Goal: Task Accomplishment & Management: Manage account settings

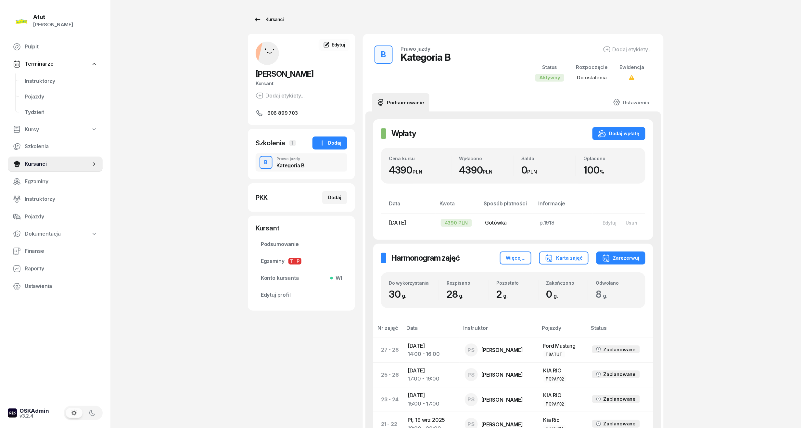
click at [263, 16] on div "Kursanci" at bounding box center [269, 20] width 30 height 8
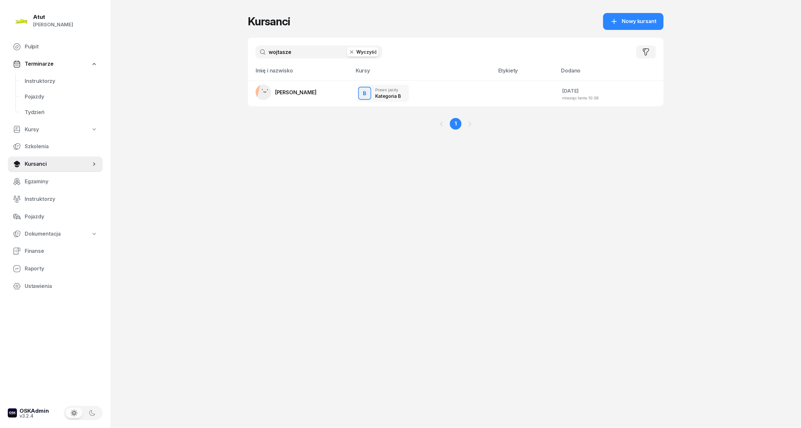
click at [371, 52] on button "Wyczyść" at bounding box center [362, 51] width 31 height 9
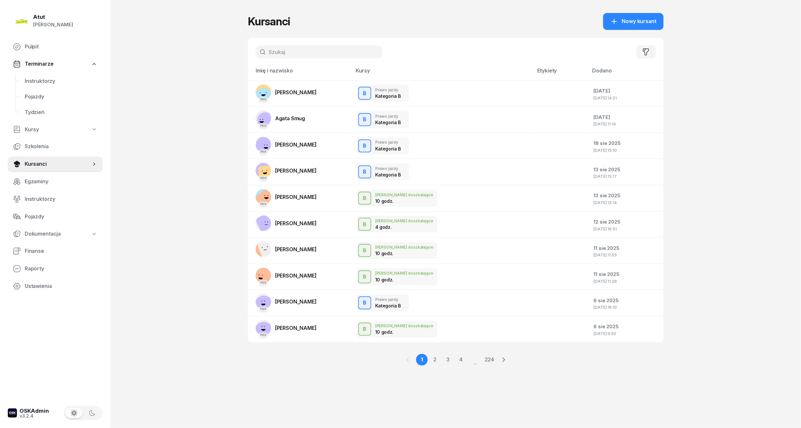
click at [286, 51] on input "text" at bounding box center [319, 51] width 127 height 13
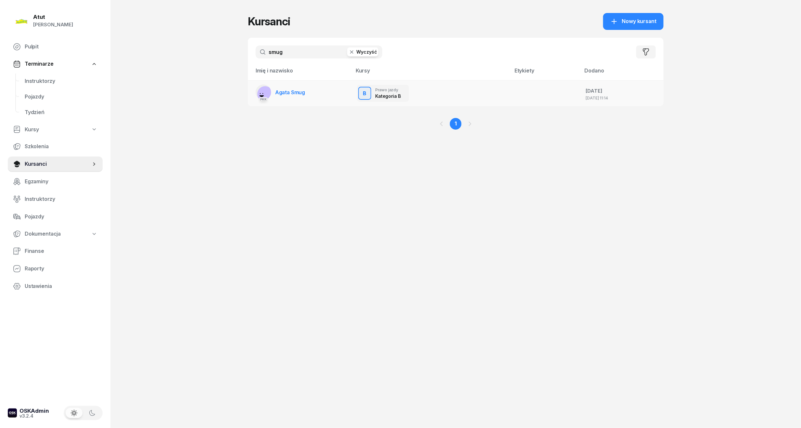
type input "smug"
click at [290, 93] on span "Agata Smug" at bounding box center [290, 92] width 30 height 6
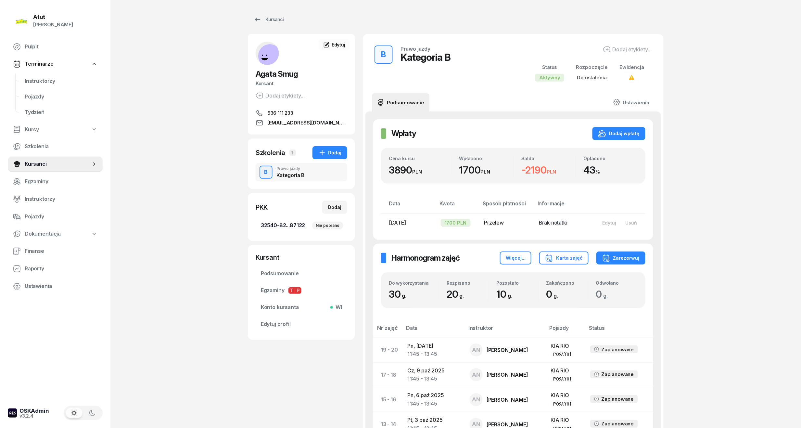
drag, startPoint x: 324, startPoint y: 140, endPoint x: 279, endPoint y: 230, distance: 100.8
click at [313, 145] on div "Szkolenia 1 Dodaj B Prawo jazdy Kategoria B" at bounding box center [301, 163] width 107 height 51
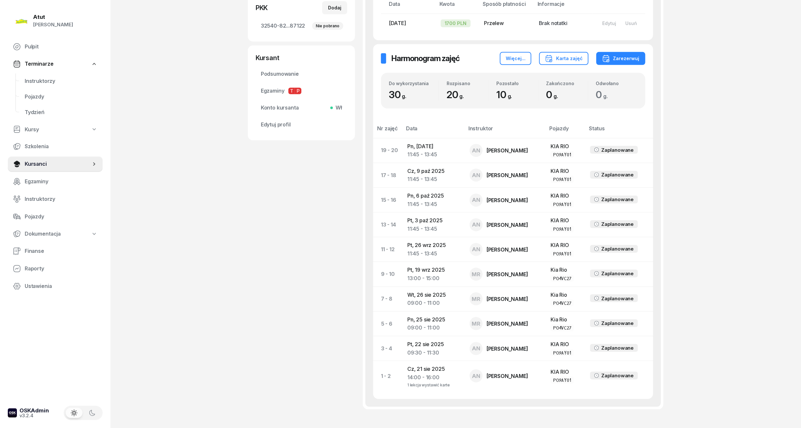
scroll to position [116, 0]
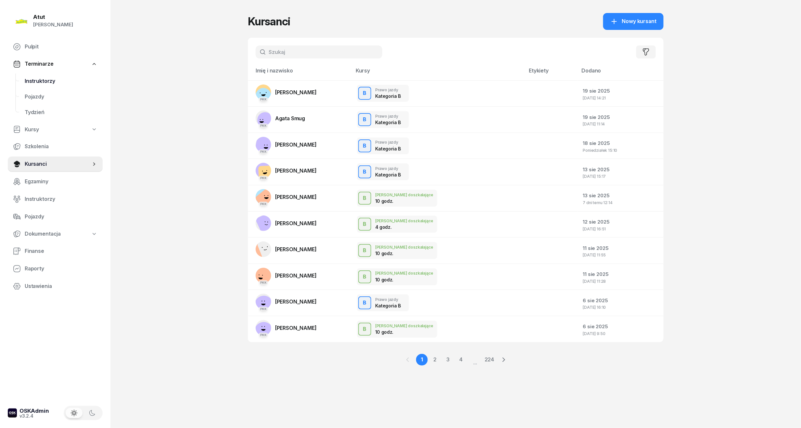
click at [36, 76] on link "Instruktorzy" at bounding box center [60, 81] width 83 height 16
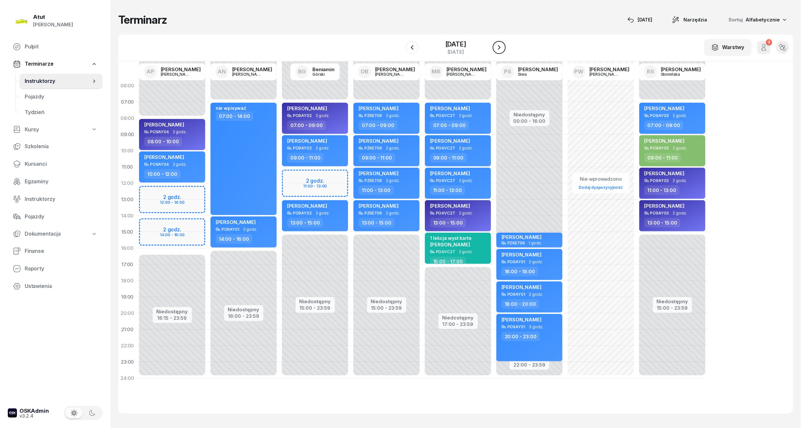
click at [496, 48] on icon "button" at bounding box center [499, 48] width 8 height 8
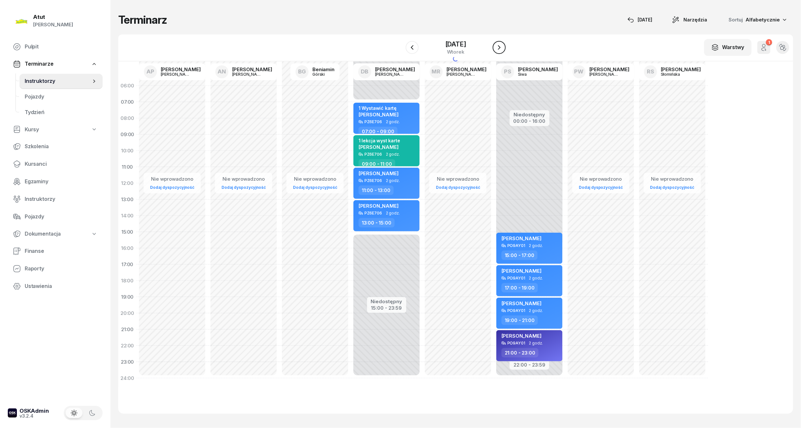
click at [496, 48] on icon "button" at bounding box center [499, 48] width 8 height 8
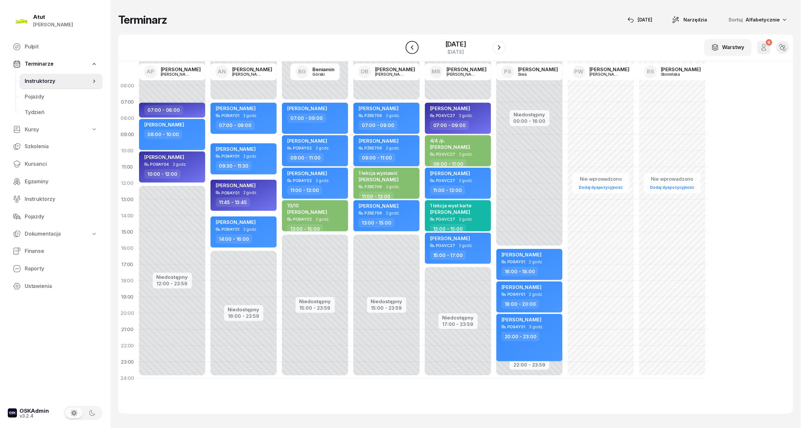
click at [417, 49] on button "button" at bounding box center [412, 47] width 13 height 13
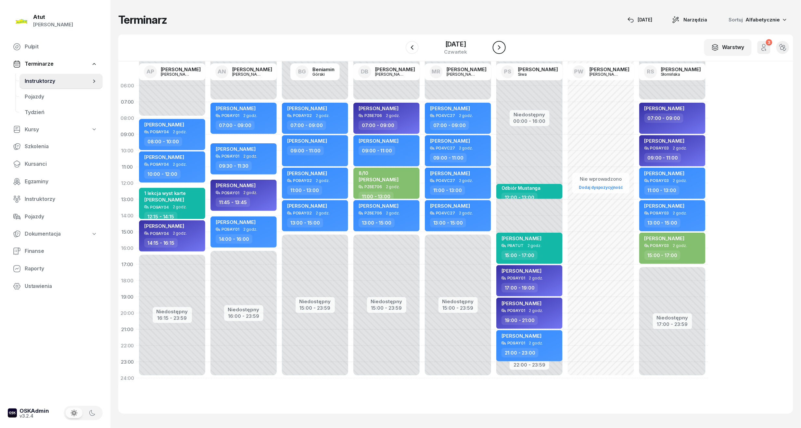
click at [497, 49] on icon "button" at bounding box center [499, 48] width 8 height 8
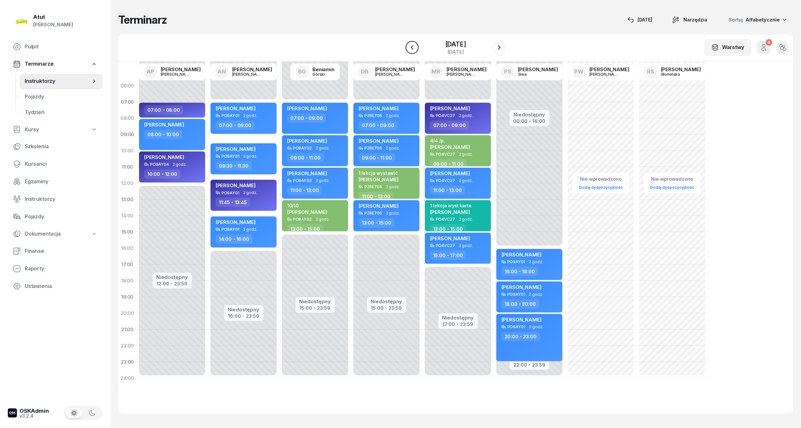
click at [415, 51] on button "button" at bounding box center [412, 47] width 13 height 13
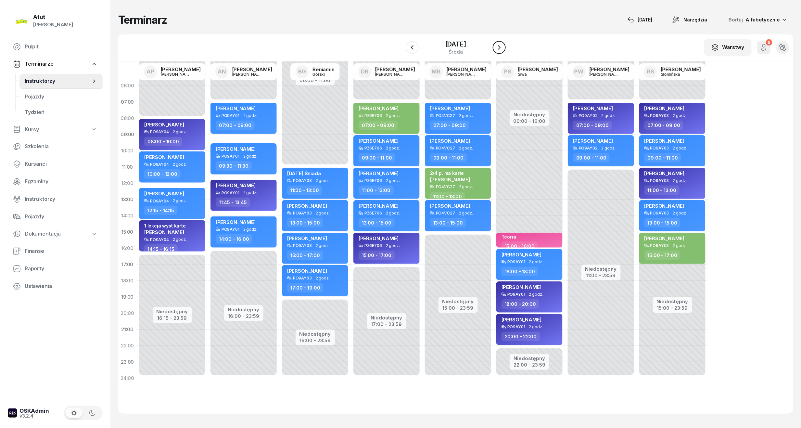
click at [496, 49] on icon "button" at bounding box center [499, 48] width 8 height 8
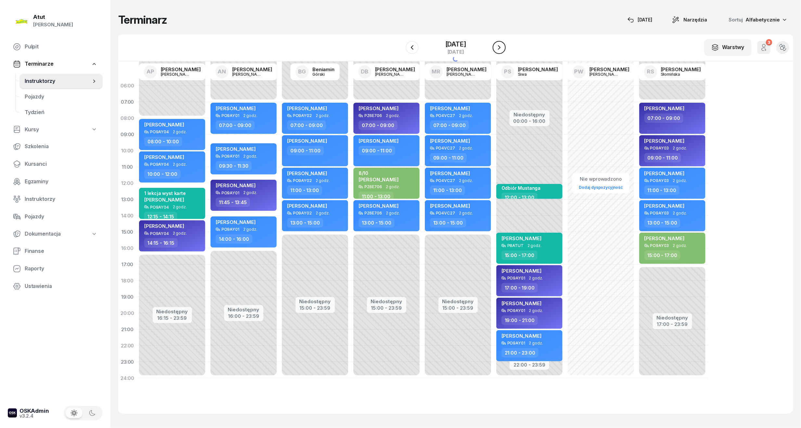
click at [496, 49] on icon "button" at bounding box center [499, 48] width 8 height 8
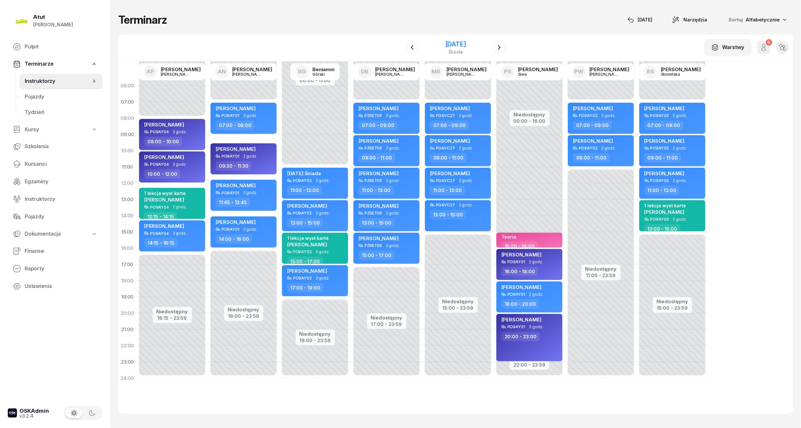
click at [466, 41] on div "[DATE]" at bounding box center [455, 44] width 21 height 6
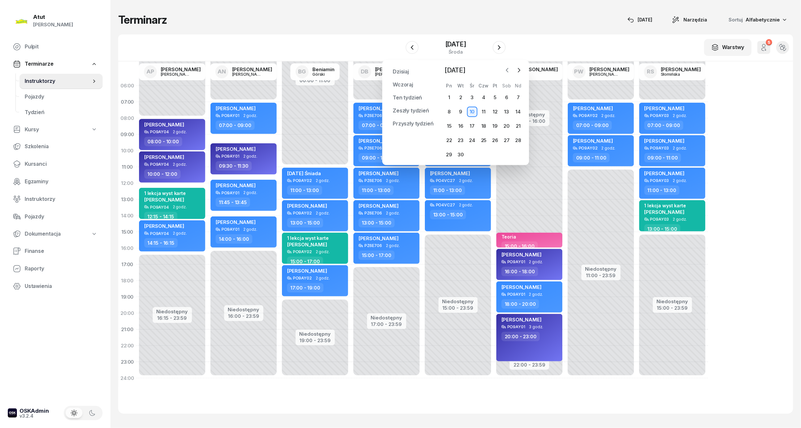
click at [507, 70] on icon "button" at bounding box center [507, 70] width 2 height 4
click at [476, 139] on div "20" at bounding box center [472, 140] width 10 height 10
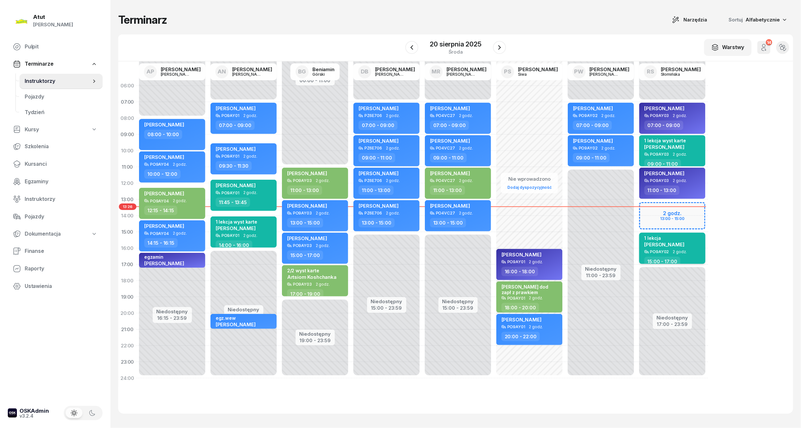
click at [668, 236] on div "1 lekcja [PERSON_NAME]" at bounding box center [672, 242] width 57 height 14
select select "15"
select select "17"
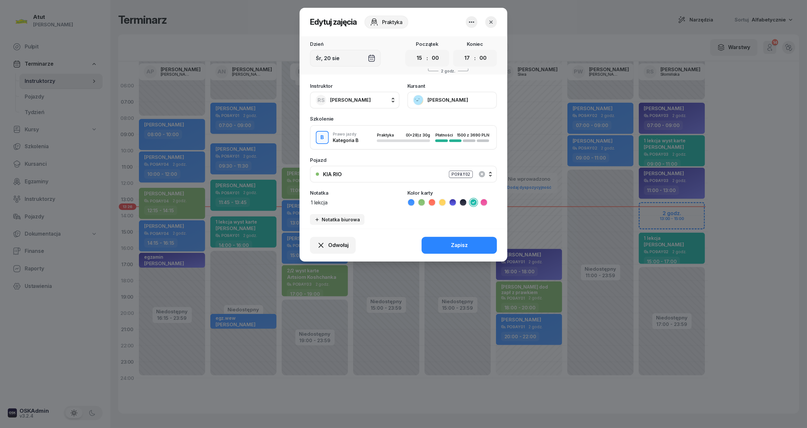
click at [439, 103] on button "[PERSON_NAME]" at bounding box center [453, 100] width 90 height 17
click at [449, 138] on div "792 487 002" at bounding box center [452, 136] width 86 height 13
click at [448, 119] on link "Otwórz profil" at bounding box center [452, 122] width 86 height 16
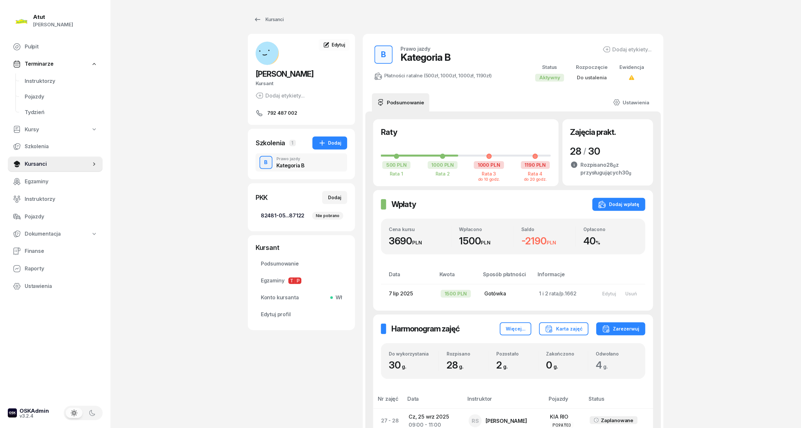
click at [269, 221] on link "82481-05...87122 Nie pobrano" at bounding box center [302, 216] width 92 height 16
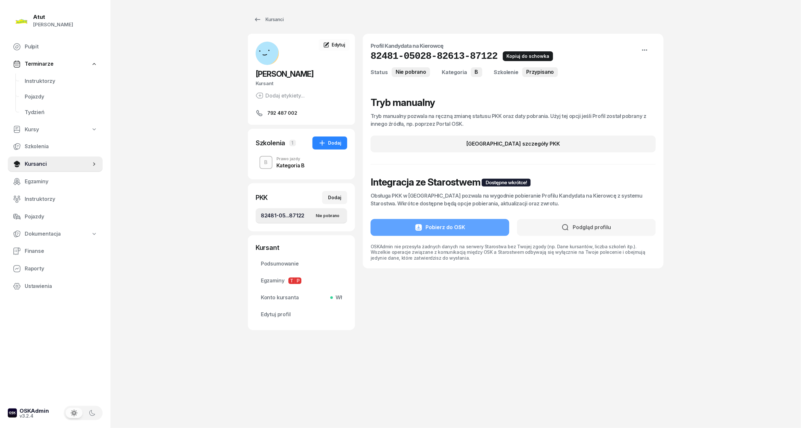
click at [503, 58] on icon "button" at bounding box center [507, 56] width 8 height 8
click at [281, 20] on div "Kursanci" at bounding box center [269, 20] width 30 height 8
click at [338, 47] on span "Edytuj" at bounding box center [339, 45] width 14 height 6
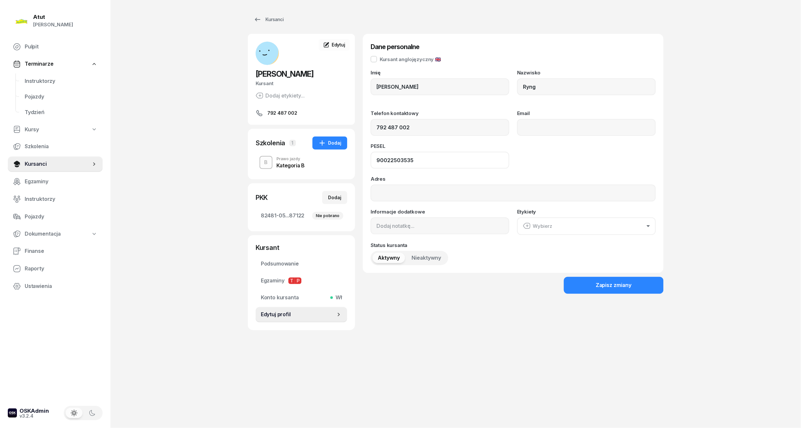
click at [386, 166] on input "90022503535" at bounding box center [440, 160] width 139 height 17
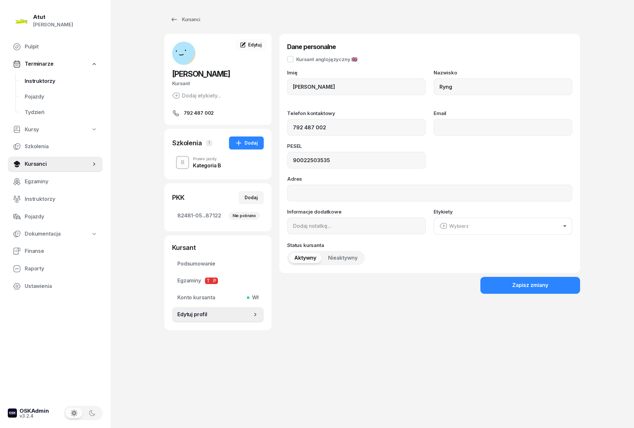
click at [43, 80] on span "Instruktorzy" at bounding box center [61, 81] width 73 height 8
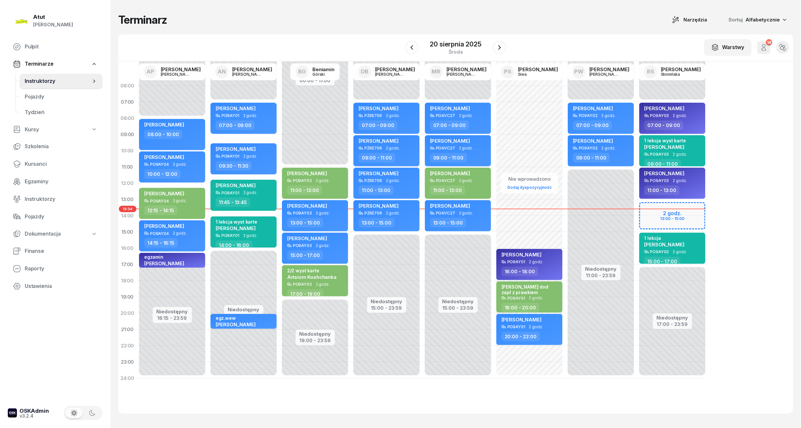
click at [766, 46] on icon "button" at bounding box center [764, 48] width 8 height 8
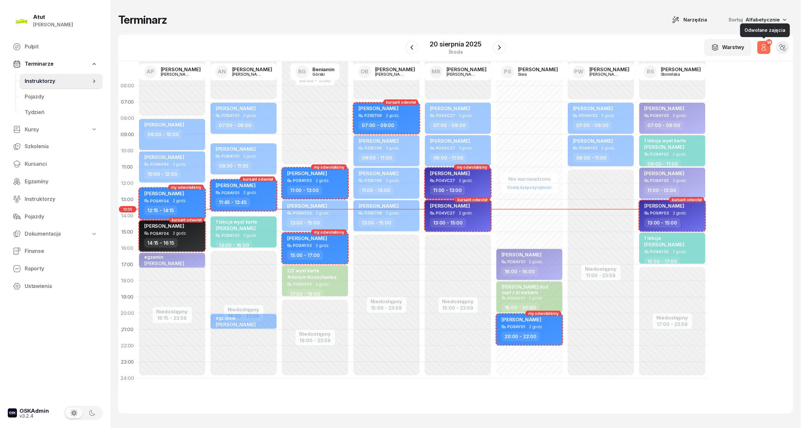
click at [770, 51] on button "14" at bounding box center [763, 47] width 13 height 13
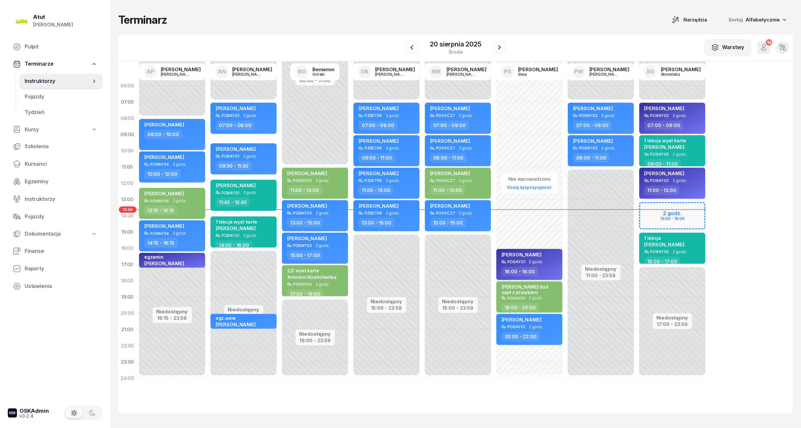
click at [768, 50] on button "14" at bounding box center [763, 47] width 13 height 13
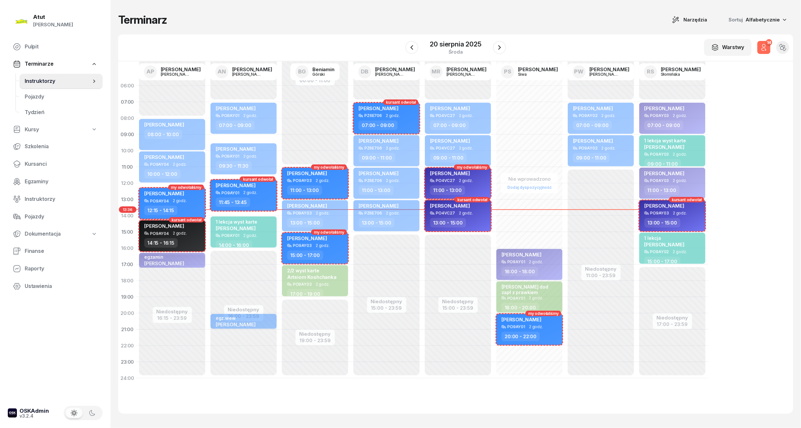
click at [768, 50] on button "14" at bounding box center [763, 47] width 13 height 13
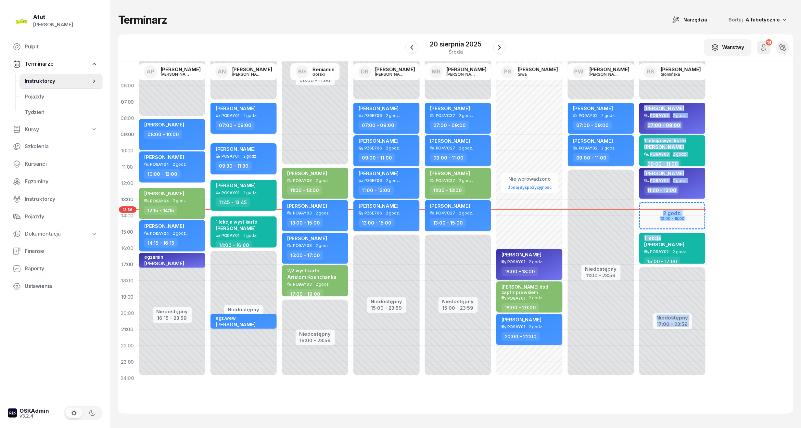
drag, startPoint x: 674, startPoint y: 238, endPoint x: 677, endPoint y: 221, distance: 17.4
click at [677, 221] on div "Niedostępny 00:00 - 07:00 Niedostępny 17:00 - 23:59 2 godz. 13:00 - 15:00 [PERS…" at bounding box center [671, 232] width 71 height 308
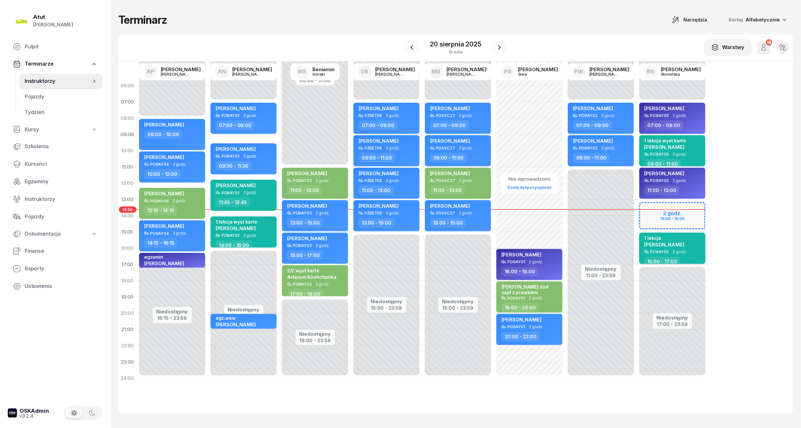
drag, startPoint x: 677, startPoint y: 221, endPoint x: 682, endPoint y: 244, distance: 24.0
click at [682, 244] on div "1 lekcja [PERSON_NAME]" at bounding box center [672, 242] width 57 height 14
select select "15"
select select "17"
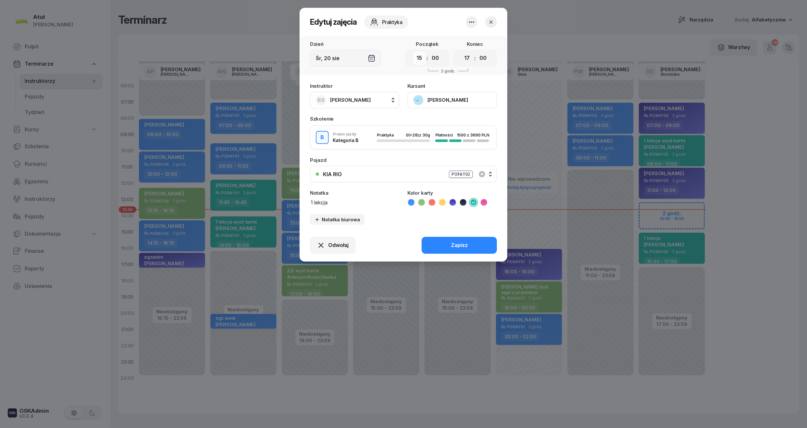
click at [420, 57] on select "00 01 02 03 04 05 06 07 08 09 10 11 12 13 14 15 16 17 18 19 20 21 22 23" at bounding box center [419, 58] width 12 height 14
select select "13"
click at [413, 51] on select "00 01 02 03 04 05 06 07 08 09 10 11 12 13 14 15 16 17 18 19 20 21 22 23" at bounding box center [419, 58] width 12 height 14
click at [440, 57] on select "00 05 10 15 20 25 30 35 40 45 50 55" at bounding box center [435, 58] width 12 height 14
select select "30"
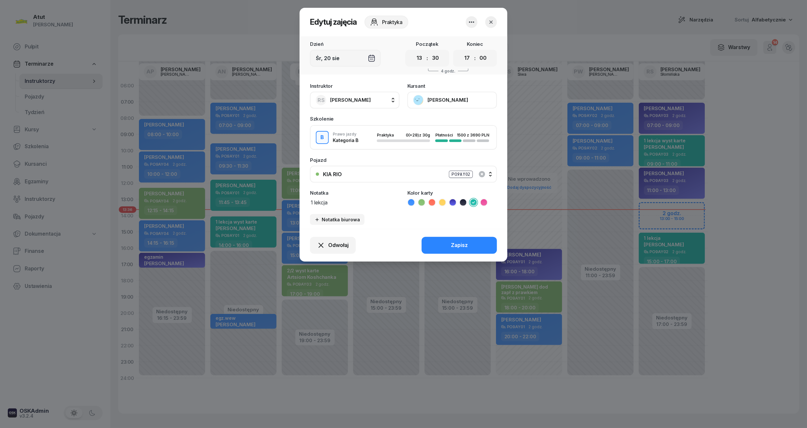
click at [430, 51] on select "00 05 10 15 20 25 30 35 40 45 50 55" at bounding box center [435, 58] width 12 height 14
click at [468, 57] on select "00 01 02 03 04 05 06 07 08 09 10 11 12 13 14 15 16 17 18 19 20 21 22 23" at bounding box center [467, 58] width 12 height 14
select select "15"
click at [461, 51] on select "00 01 02 03 04 05 06 07 08 09 10 11 12 13 14 15 16 17 18 19 20 21 22 23" at bounding box center [467, 58] width 12 height 14
click at [481, 60] on select "00 05 10 15 20 25 30 35 40 45 50 55" at bounding box center [483, 58] width 12 height 14
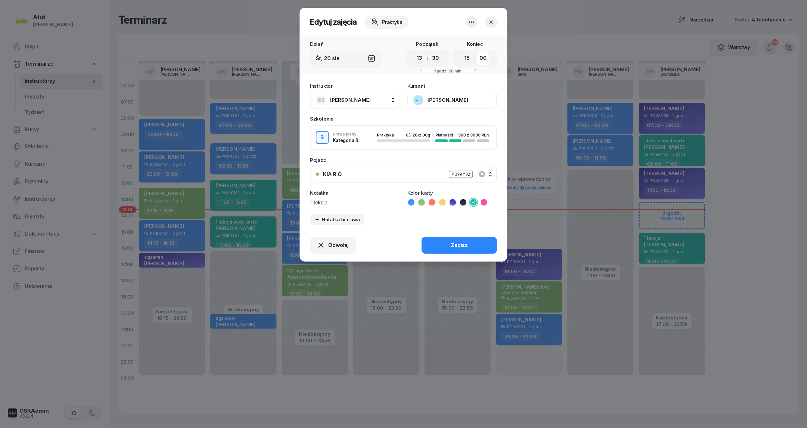
select select "30"
click at [477, 51] on select "00 05 10 15 20 25 30 35 40 45 50 55" at bounding box center [483, 58] width 12 height 14
click at [484, 247] on button "Zapisz" at bounding box center [459, 245] width 75 height 17
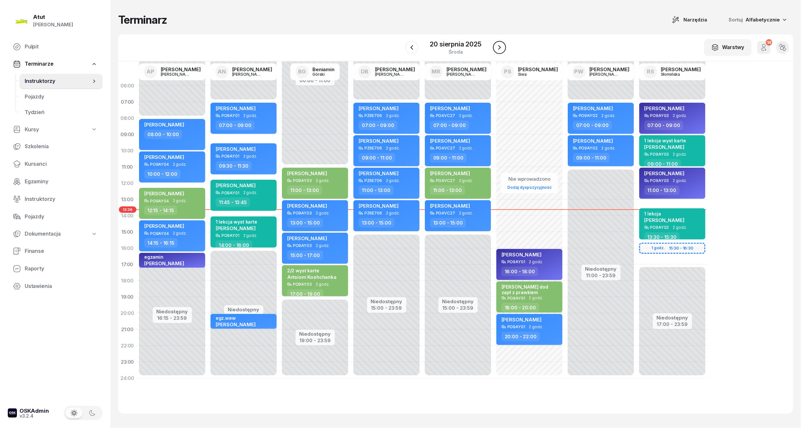
click at [502, 49] on icon "button" at bounding box center [500, 48] width 8 height 8
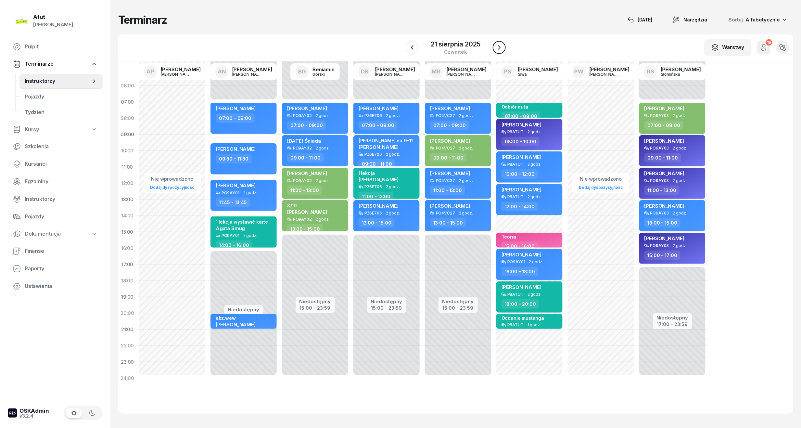
click at [502, 49] on icon "button" at bounding box center [499, 48] width 8 height 8
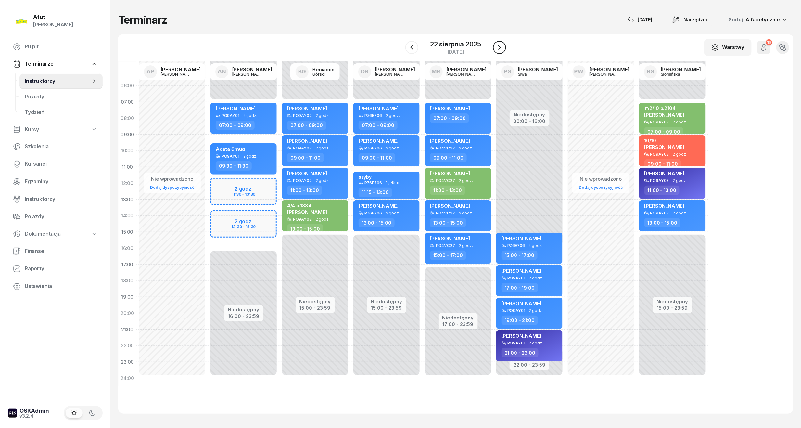
click at [502, 49] on icon "button" at bounding box center [500, 48] width 8 height 8
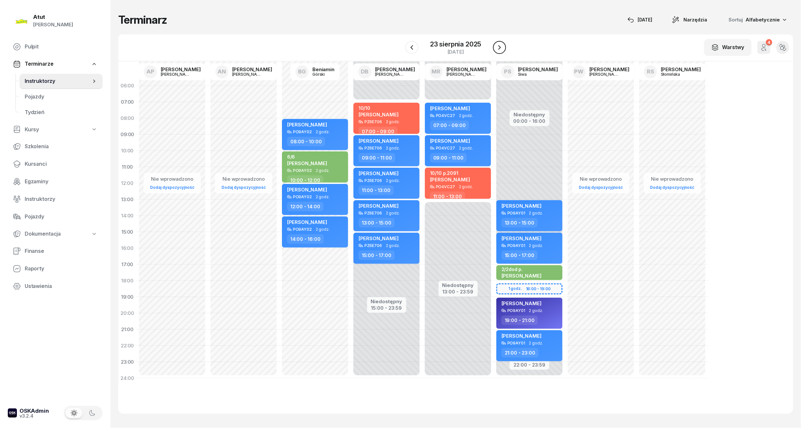
click at [502, 49] on icon "button" at bounding box center [500, 48] width 8 height 8
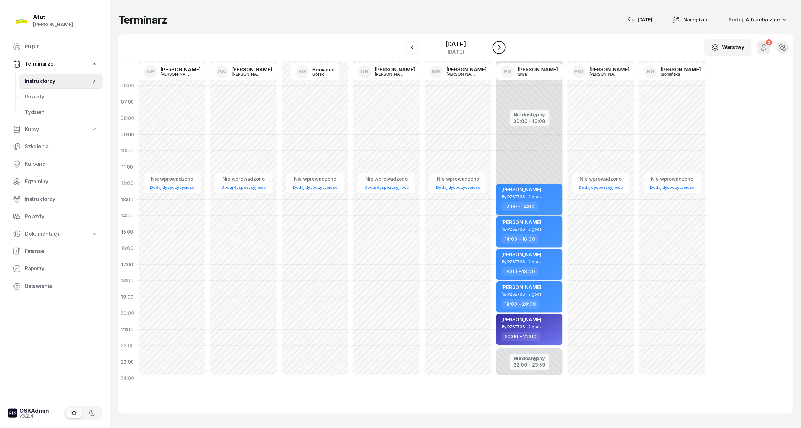
click at [502, 49] on icon "button" at bounding box center [499, 48] width 8 height 8
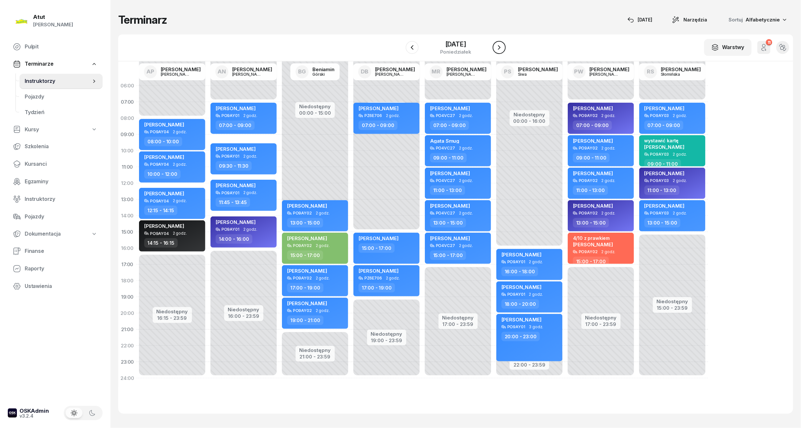
click at [502, 49] on icon "button" at bounding box center [499, 48] width 8 height 8
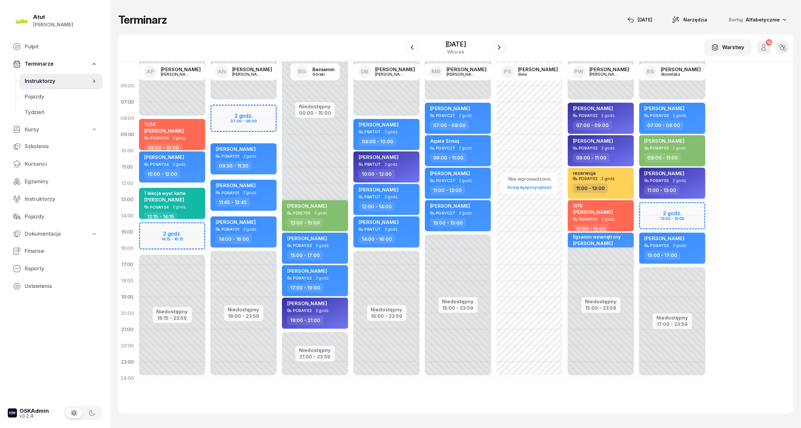
click at [696, 209] on div "Niedostępny 00:00 - 07:00 Niedostępny 17:00 - 23:59 2 godz. 13:00 - 15:00 [PERS…" at bounding box center [671, 232] width 71 height 308
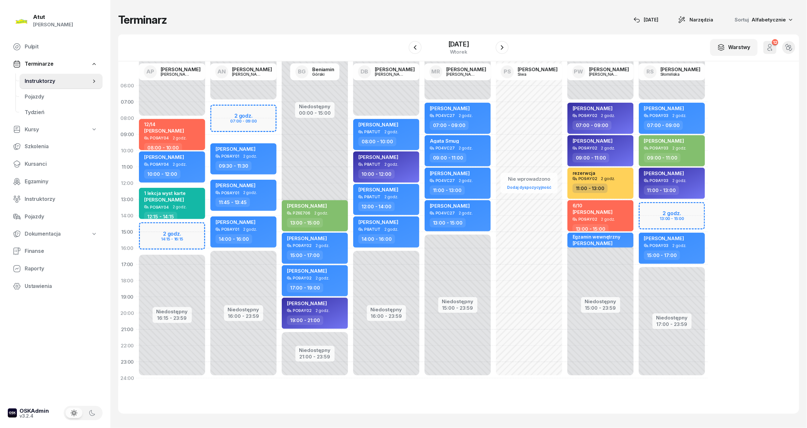
select select "13"
select select "15"
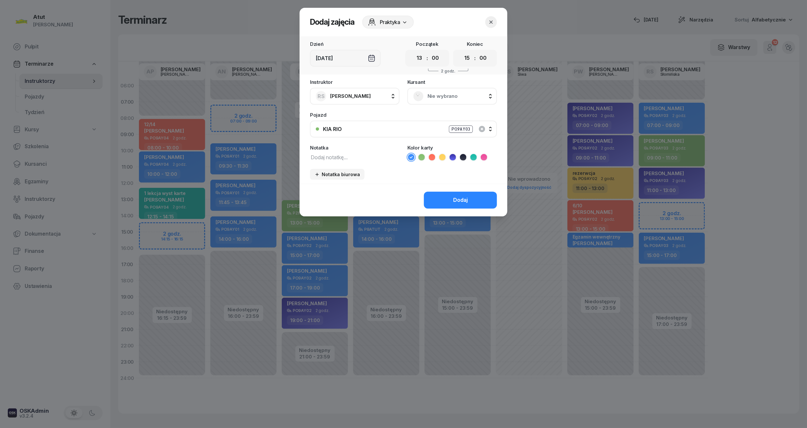
click at [456, 93] on span "Nie wybrano" at bounding box center [460, 96] width 64 height 8
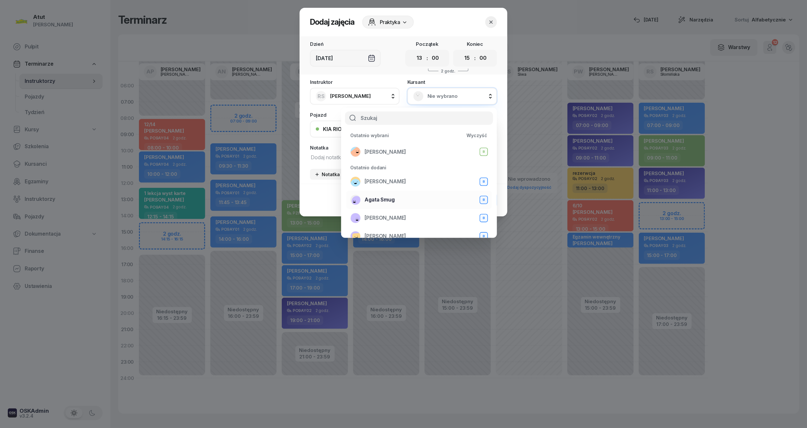
click at [391, 202] on span "Agata Smug" at bounding box center [380, 199] width 30 height 8
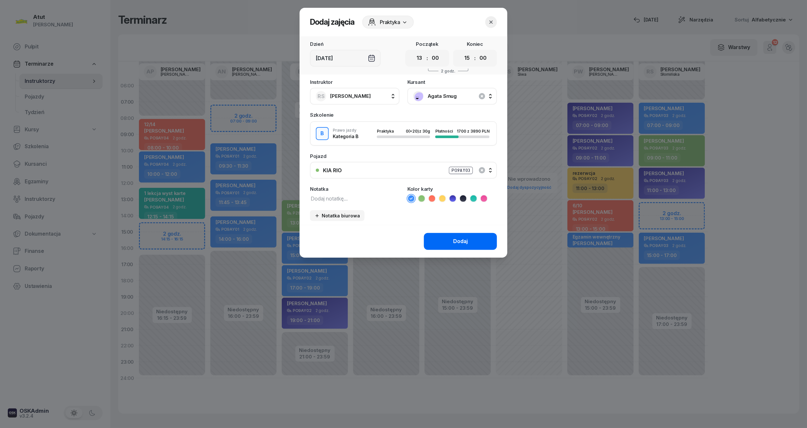
click at [457, 244] on div "Dodaj" at bounding box center [460, 241] width 15 height 8
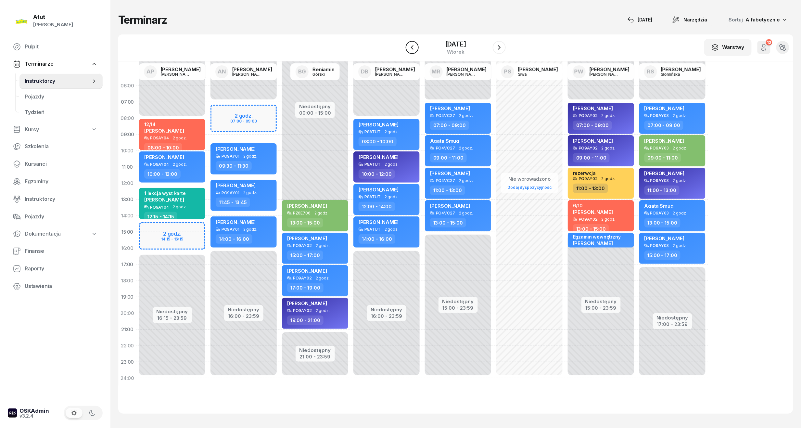
click at [417, 48] on button "button" at bounding box center [412, 47] width 13 height 13
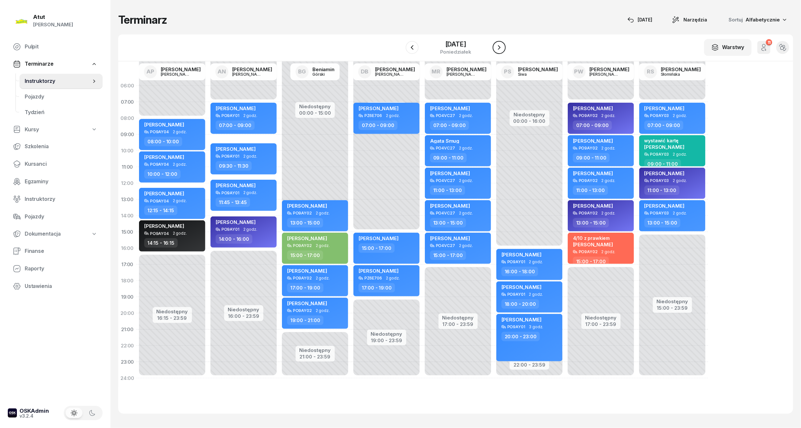
click at [493, 50] on button "button" at bounding box center [499, 47] width 13 height 13
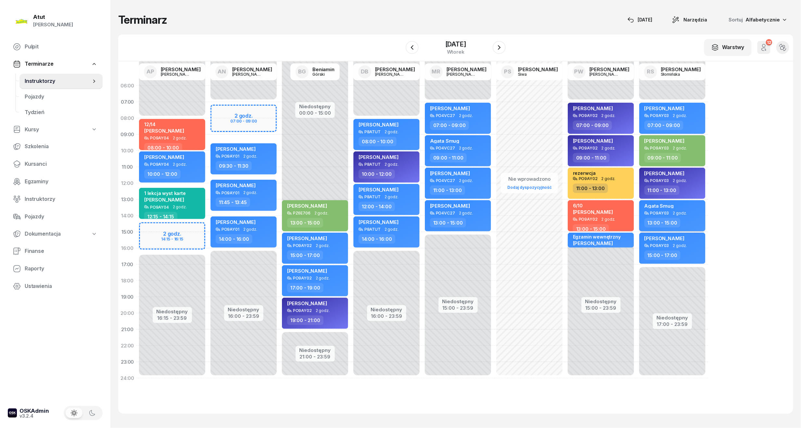
click at [655, 207] on span "Agata Smug" at bounding box center [658, 206] width 29 height 6
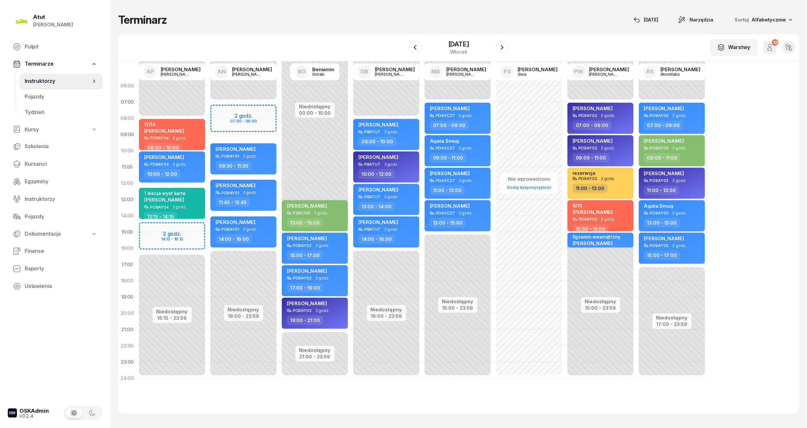
select select "13"
select select "15"
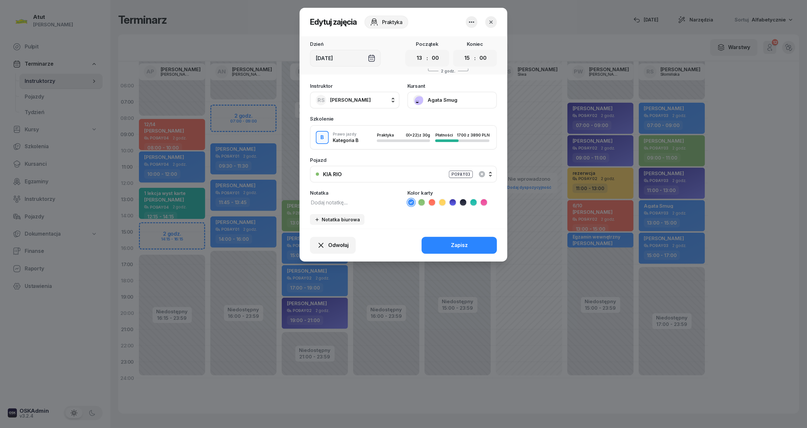
click at [468, 27] on div at bounding box center [472, 22] width 12 height 12
click at [435, 39] on icon at bounding box center [434, 42] width 8 height 8
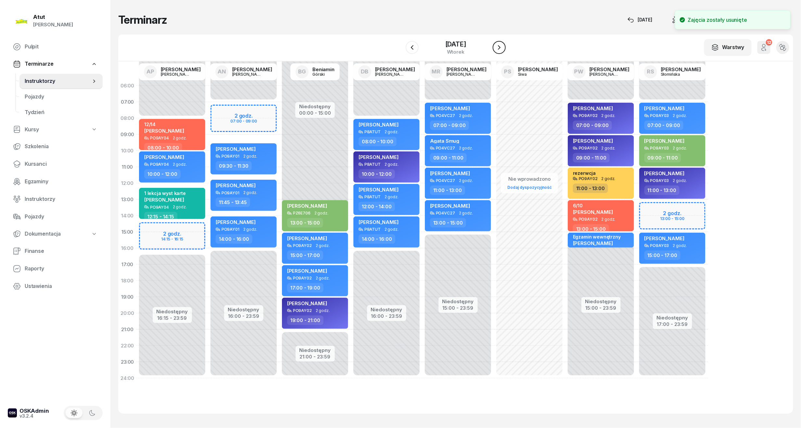
click at [502, 45] on icon "button" at bounding box center [499, 48] width 8 height 8
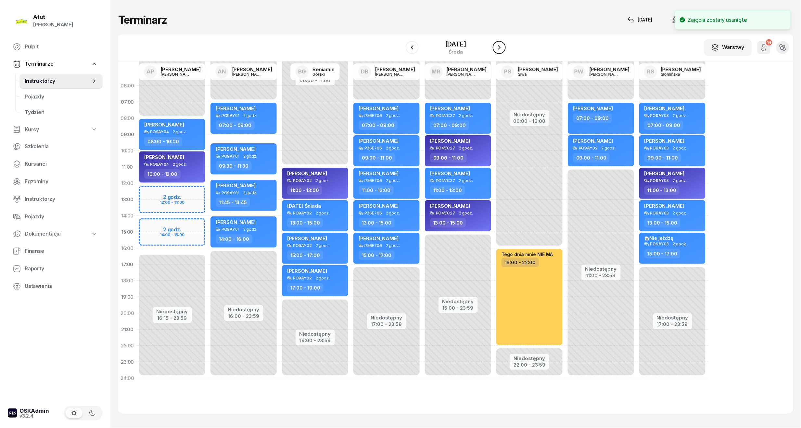
click at [502, 45] on icon "button" at bounding box center [499, 48] width 8 height 8
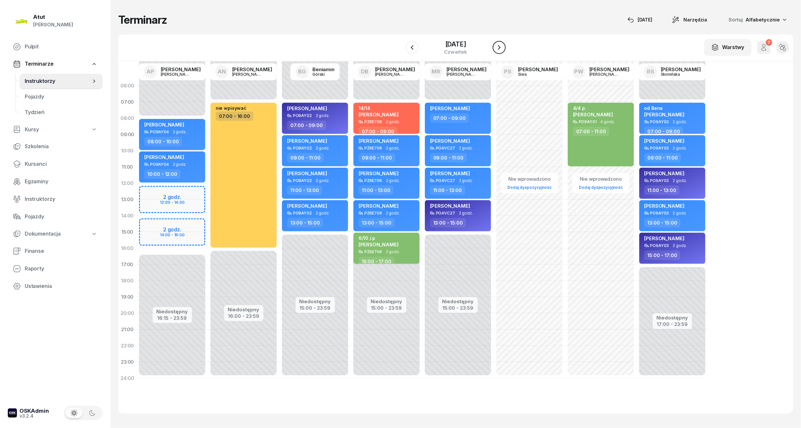
click at [499, 49] on icon "button" at bounding box center [499, 48] width 8 height 8
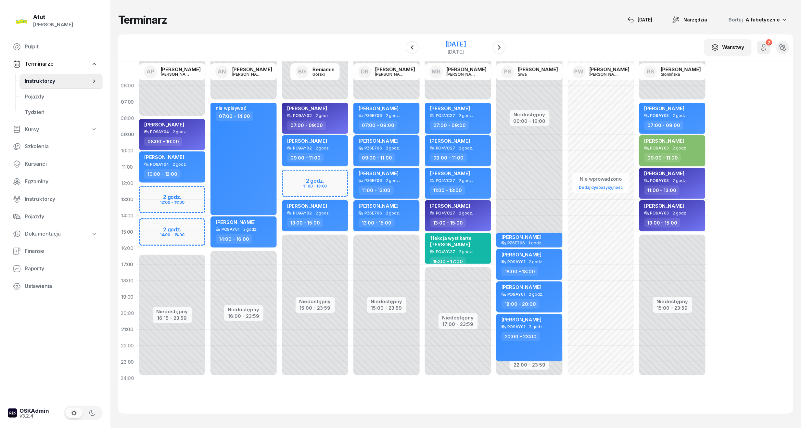
click at [453, 45] on div "[DATE]" at bounding box center [455, 44] width 21 height 6
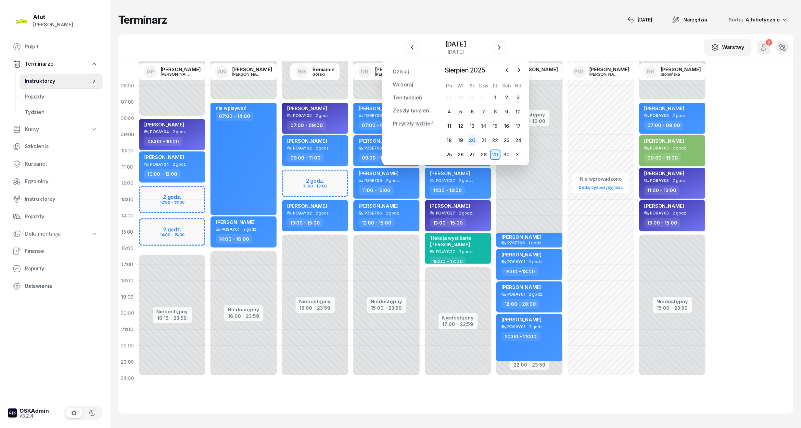
click at [469, 142] on div "20" at bounding box center [472, 140] width 10 height 10
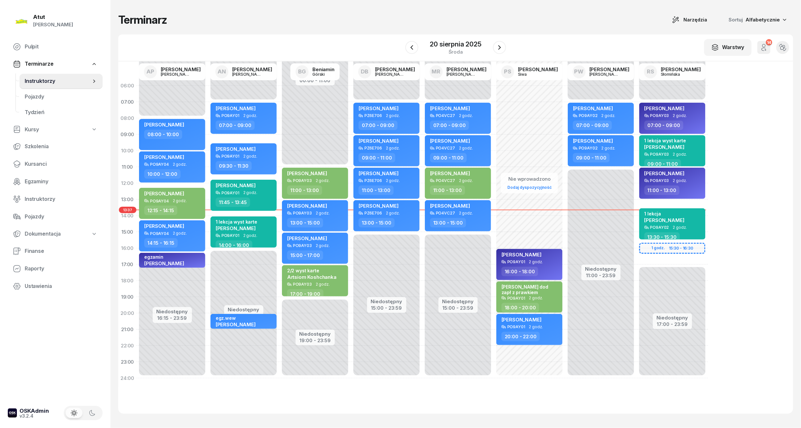
click at [759, 51] on button "14" at bounding box center [763, 47] width 13 height 13
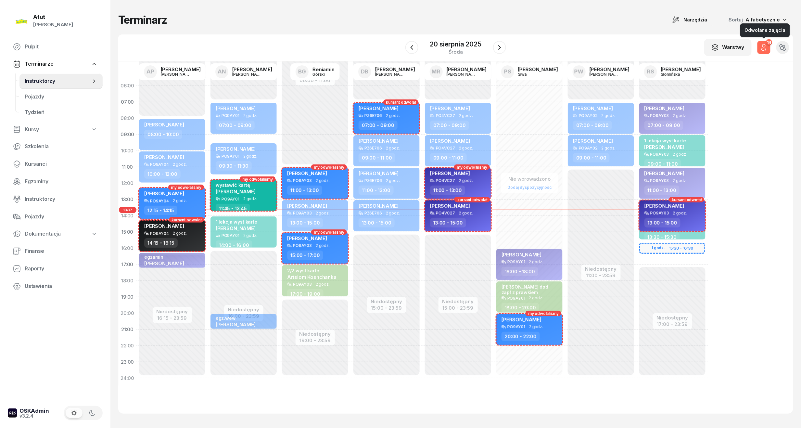
click at [771, 48] on div "14 Odwołane zajęcia" at bounding box center [763, 47] width 21 height 21
click at [764, 48] on icon "button" at bounding box center [764, 48] width 8 height 8
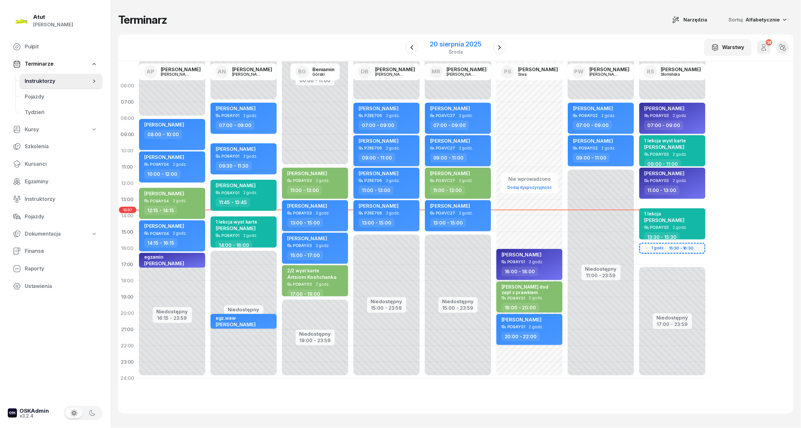
click at [464, 43] on div "20 sierpnia 2025" at bounding box center [455, 44] width 51 height 6
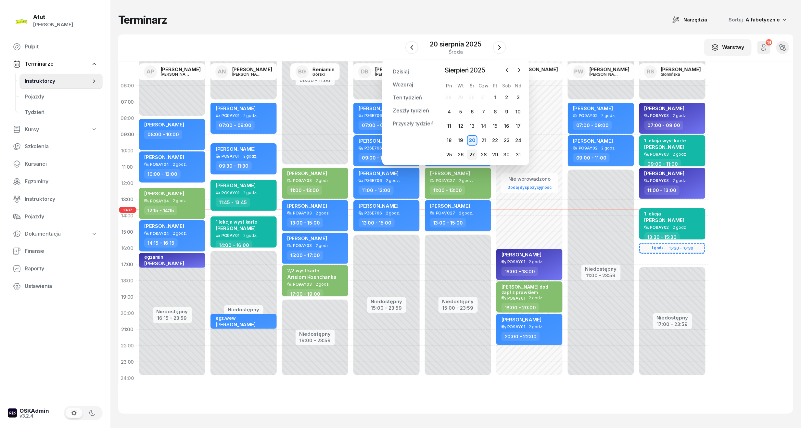
click at [471, 154] on div "27" at bounding box center [472, 154] width 10 height 10
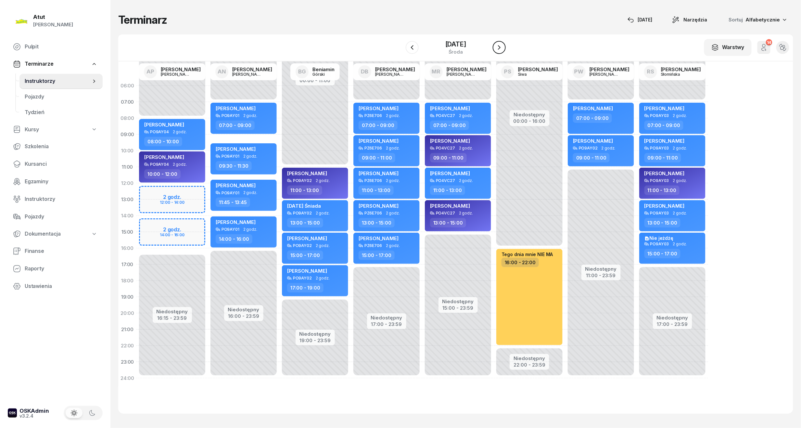
click at [500, 49] on icon "button" at bounding box center [499, 48] width 8 height 8
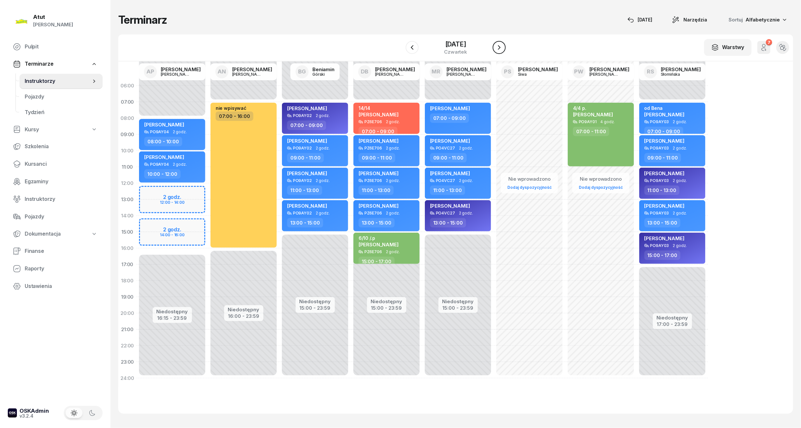
click at [500, 49] on icon "button" at bounding box center [499, 48] width 8 height 8
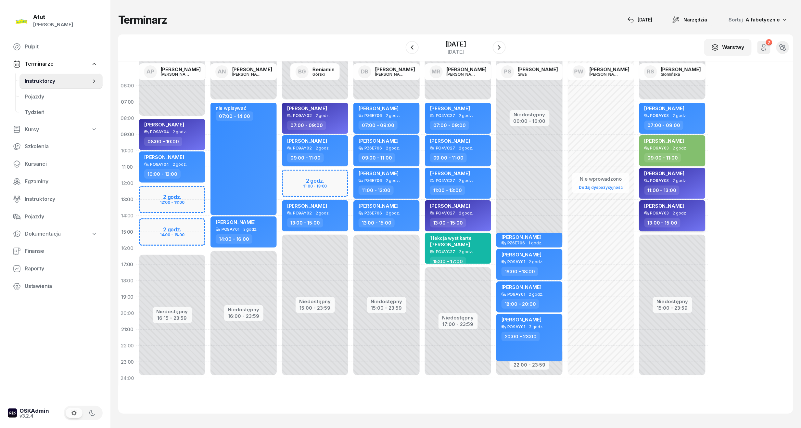
click at [681, 208] on span "[PERSON_NAME]" at bounding box center [664, 206] width 40 height 6
select select "13"
select select "15"
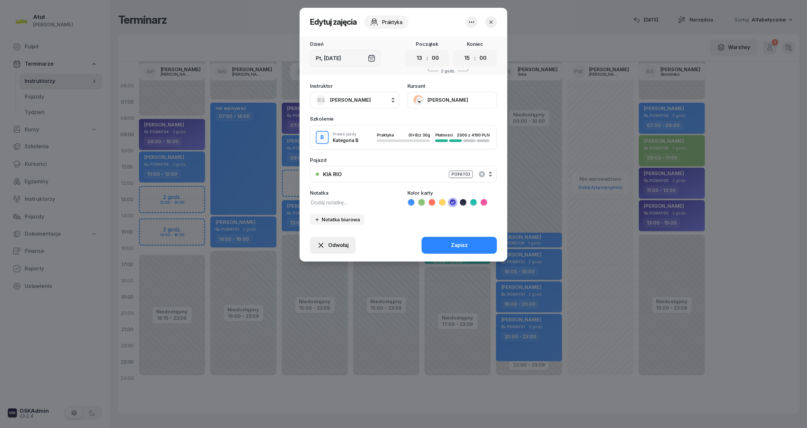
click at [329, 238] on button "Odwołaj" at bounding box center [333, 245] width 46 height 17
click at [323, 206] on div "Kursant odwołał" at bounding box center [321, 205] width 38 height 8
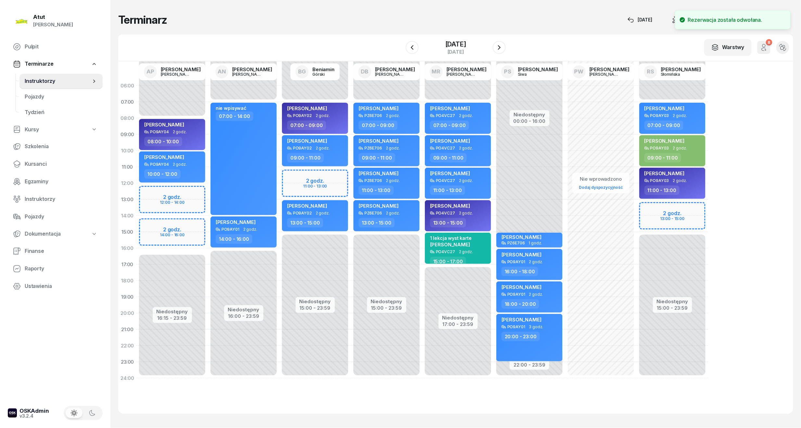
click at [675, 206] on div "Niedostępny 00:00 - 07:00 Niedostępny 15:00 - 23:59 [PERSON_NAME] PO9AY03 2 god…" at bounding box center [671, 232] width 71 height 308
select select "13"
select select "15"
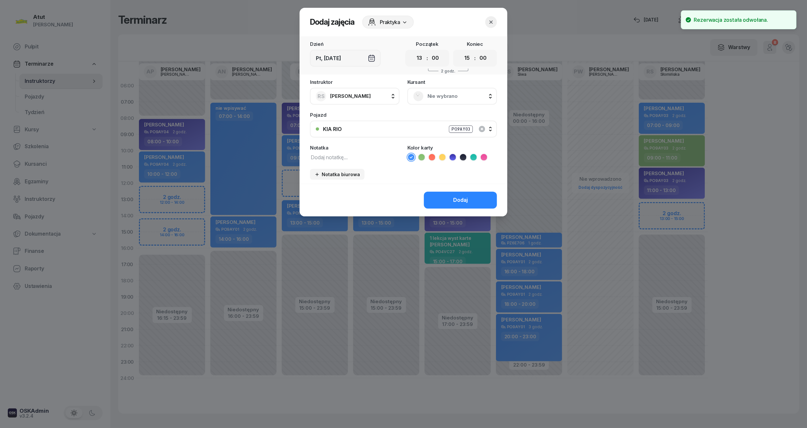
click at [424, 95] on div "Nie wybrano" at bounding box center [452, 96] width 78 height 10
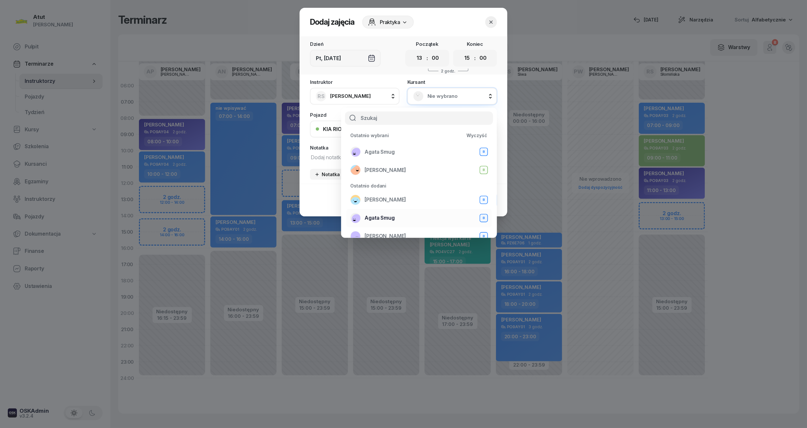
click at [400, 214] on div "Agata Smug B" at bounding box center [419, 218] width 138 height 10
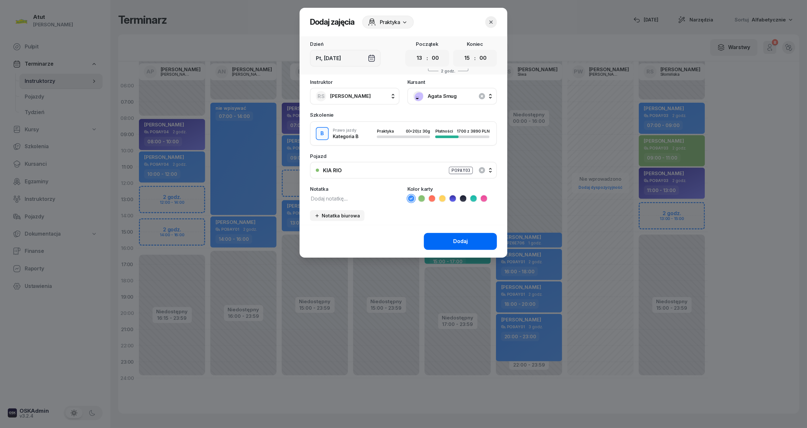
click at [460, 238] on div "Dodaj" at bounding box center [460, 241] width 15 height 8
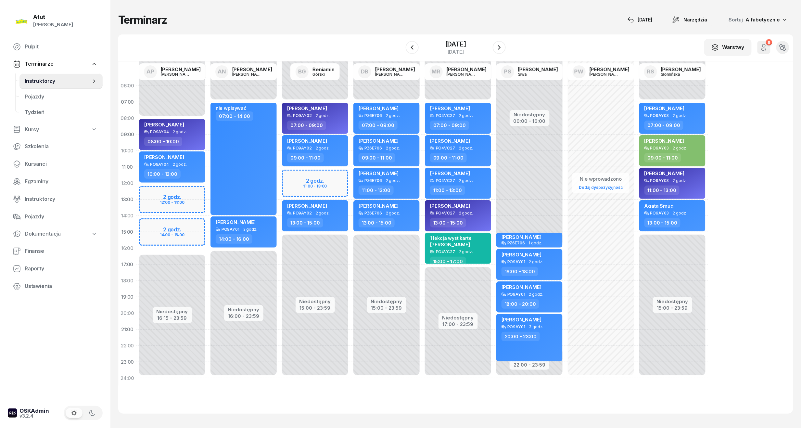
click at [491, 44] on div "[DATE]" at bounding box center [456, 47] width 100 height 19
click at [497, 45] on icon "button" at bounding box center [499, 48] width 8 height 8
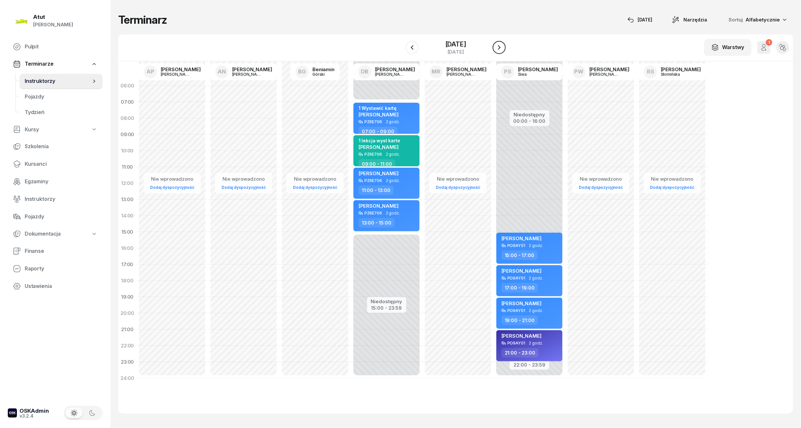
click at [497, 45] on icon "button" at bounding box center [499, 48] width 8 height 8
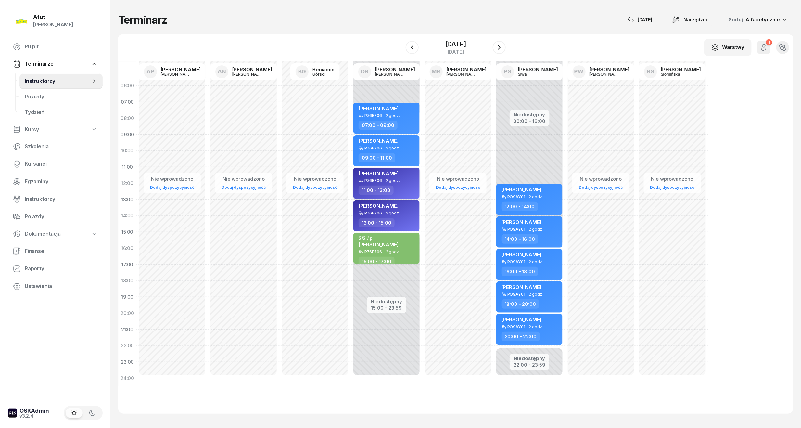
click at [396, 176] on div "[PERSON_NAME]" at bounding box center [378, 174] width 40 height 8
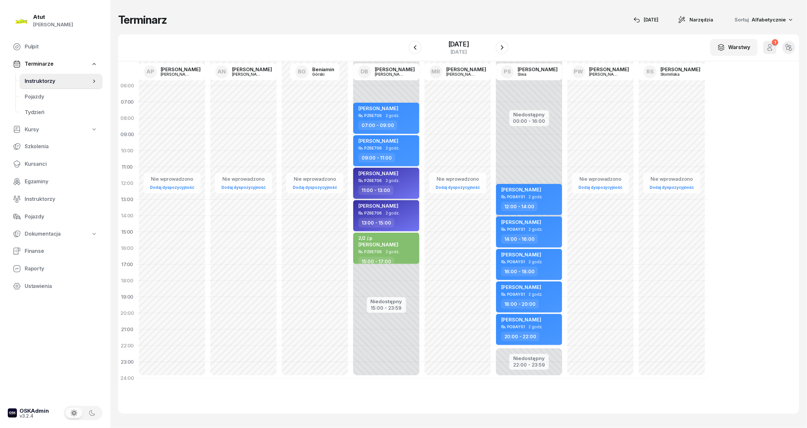
select select "11"
select select "13"
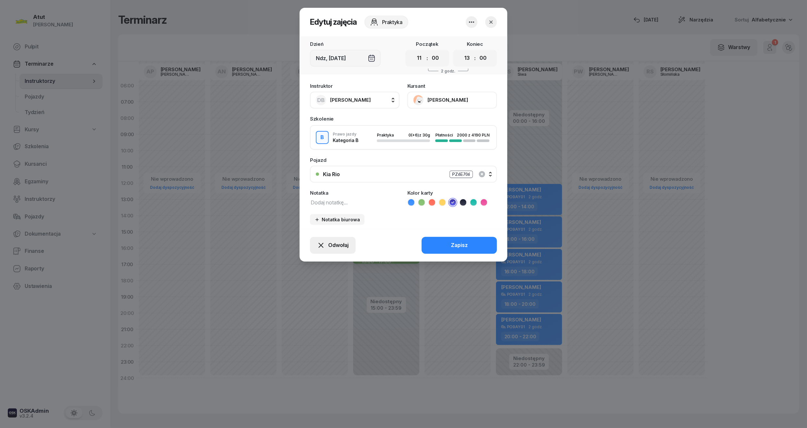
click at [336, 245] on span "Odwołaj" at bounding box center [338, 245] width 20 height 8
click at [306, 207] on div "Kursant odwołał" at bounding box center [321, 205] width 38 height 8
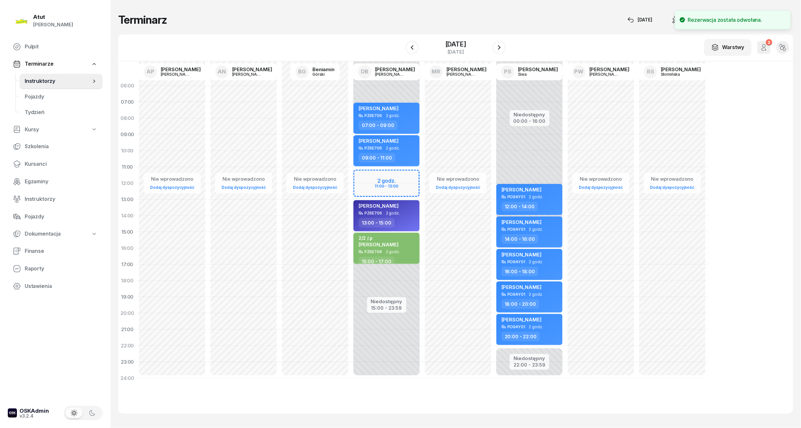
click at [422, 173] on div "Niedostępny 00:00 - 08:00 Niedostępny 15:00 - 23:59 [PERSON_NAME] PZ6E706 2 god…" at bounding box center [457, 232] width 71 height 308
select select "11"
select select "13"
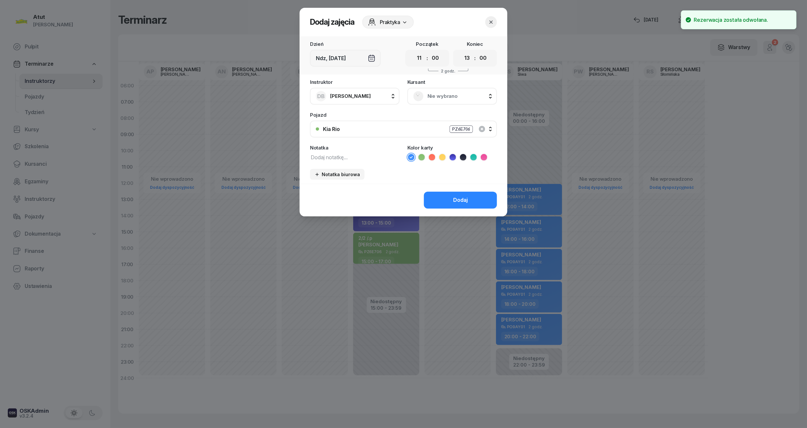
click at [459, 89] on div "Nie wybrano" at bounding box center [453, 96] width 90 height 17
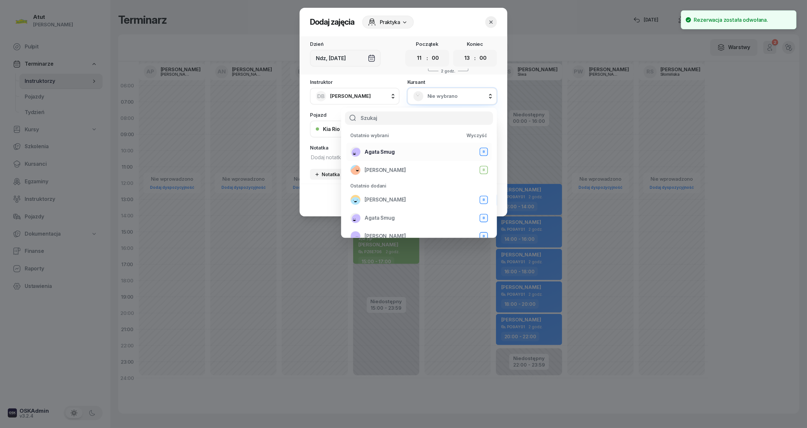
click at [374, 151] on span "Agata Smug" at bounding box center [380, 152] width 30 height 8
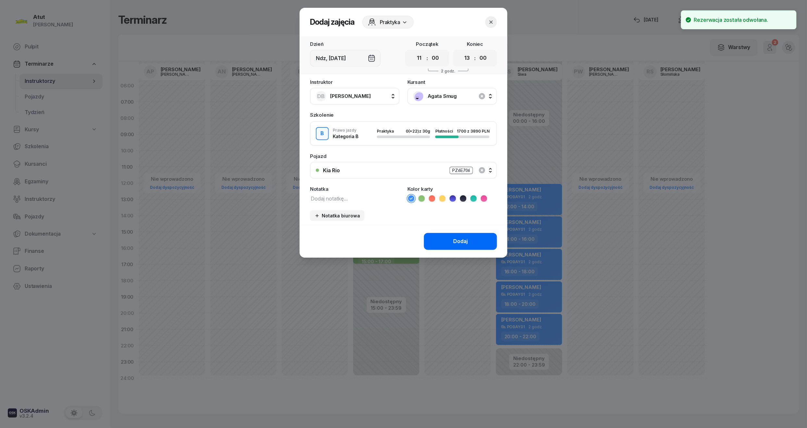
click at [461, 245] on button "Dodaj" at bounding box center [460, 241] width 73 height 17
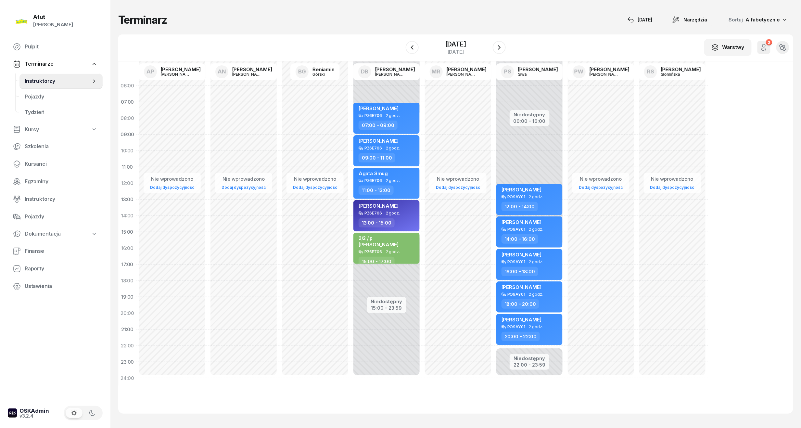
click at [505, 44] on div at bounding box center [499, 47] width 13 height 13
click at [503, 46] on button "button" at bounding box center [499, 47] width 13 height 13
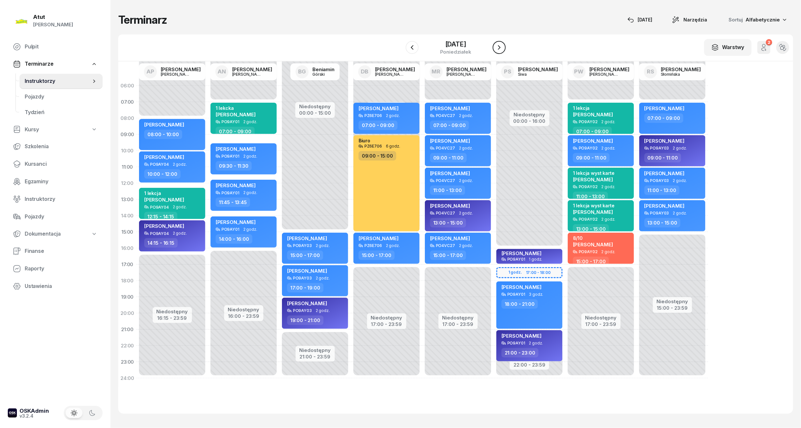
click at [503, 46] on button "button" at bounding box center [499, 47] width 13 height 13
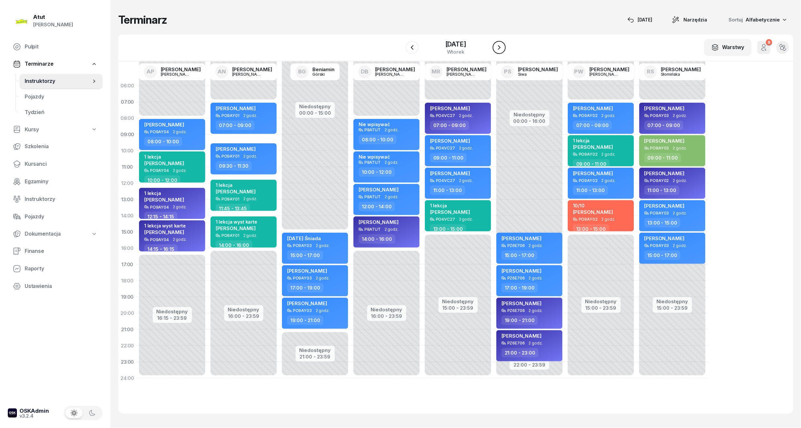
click at [503, 46] on button "button" at bounding box center [499, 47] width 13 height 13
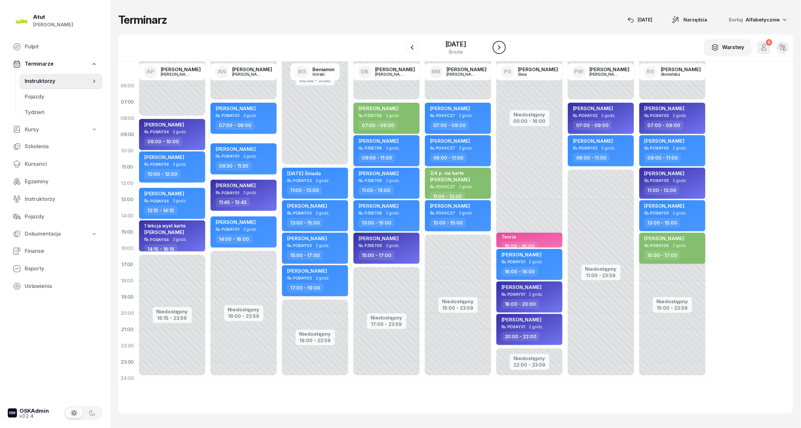
click at [503, 46] on button "button" at bounding box center [499, 47] width 13 height 13
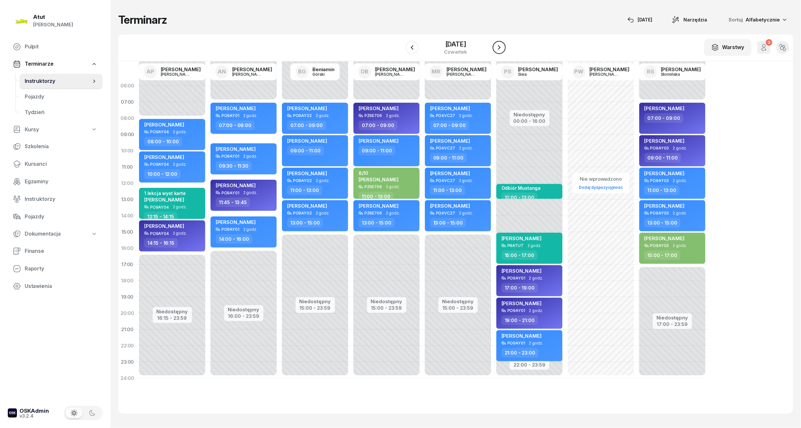
click at [503, 46] on button "button" at bounding box center [499, 47] width 13 height 13
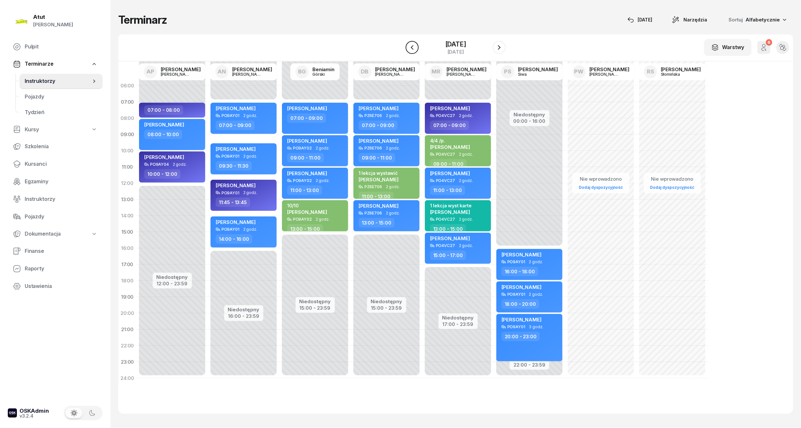
click at [411, 51] on button "button" at bounding box center [412, 47] width 13 height 13
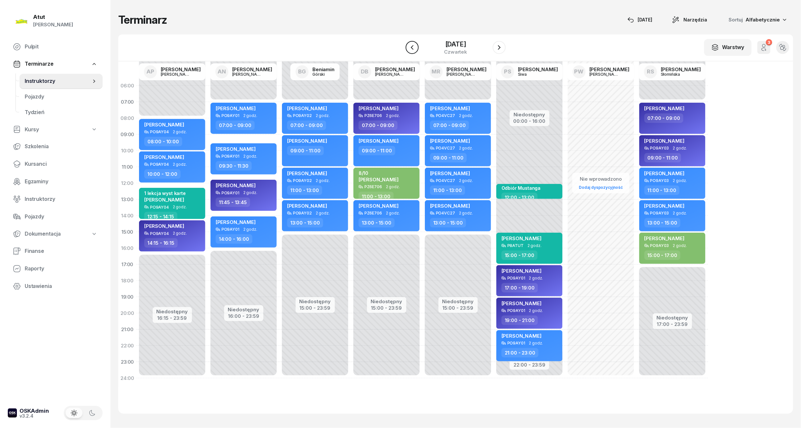
click at [411, 51] on button "button" at bounding box center [412, 47] width 13 height 13
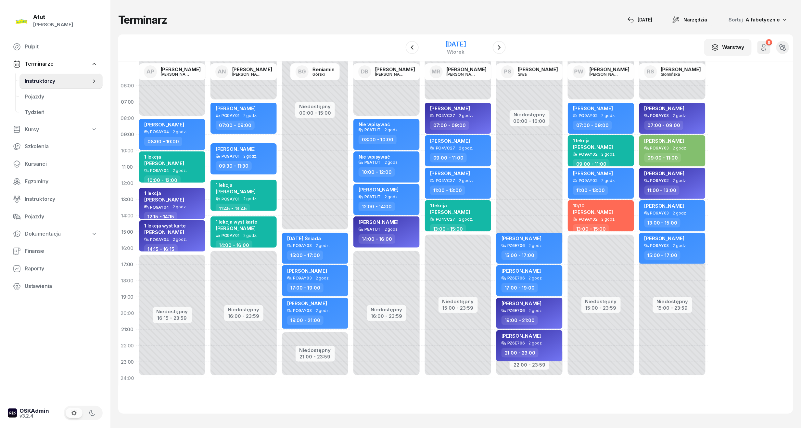
click at [452, 51] on div "wtorek" at bounding box center [455, 51] width 21 height 5
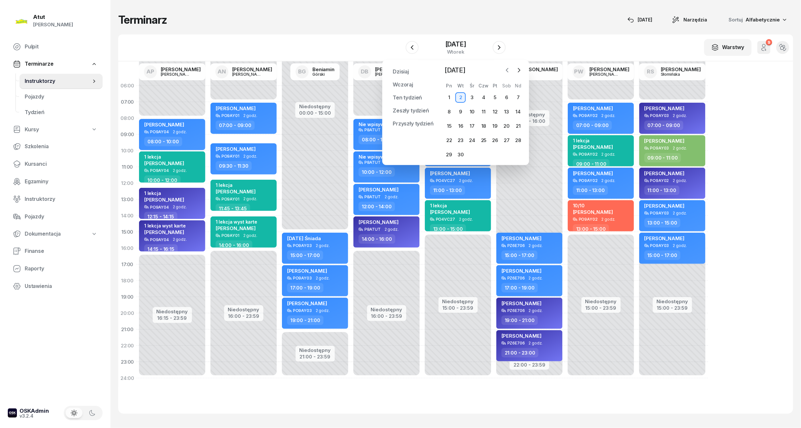
click at [507, 72] on icon "button" at bounding box center [507, 70] width 6 height 6
click at [462, 151] on div "26" at bounding box center [460, 154] width 10 height 10
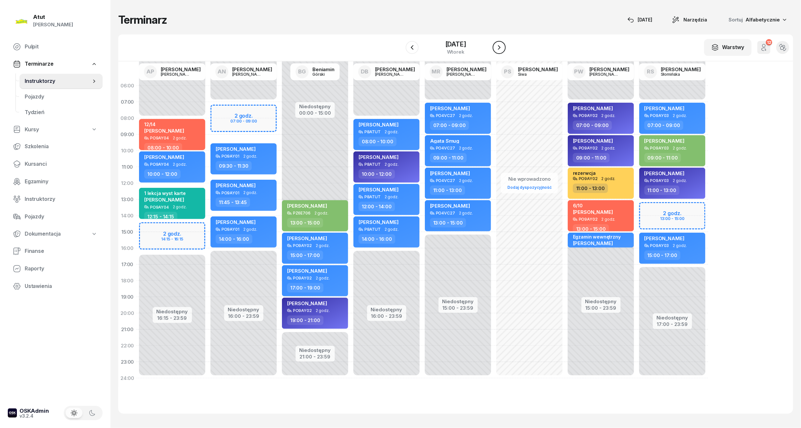
click at [499, 50] on icon "button" at bounding box center [499, 48] width 8 height 8
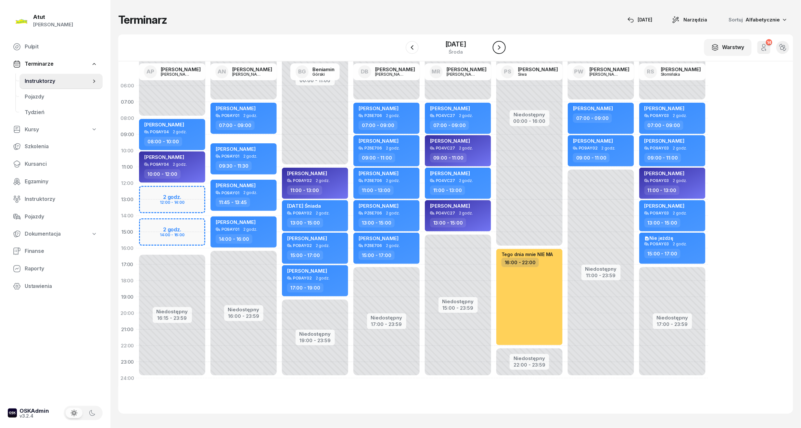
click at [499, 50] on icon "button" at bounding box center [499, 48] width 8 height 8
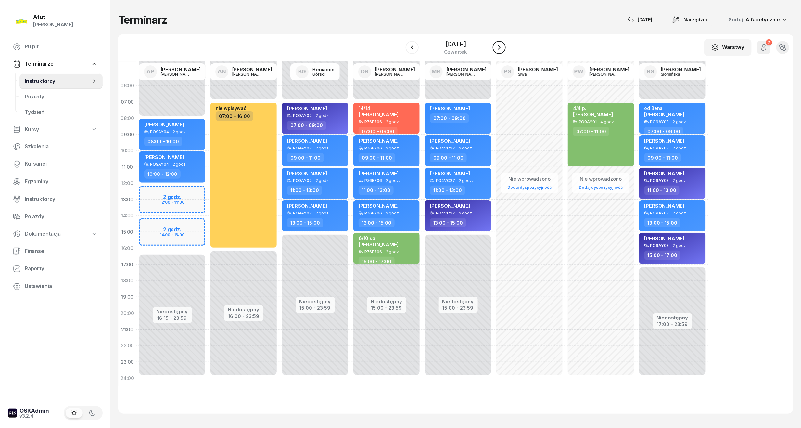
click at [499, 50] on icon "button" at bounding box center [499, 48] width 8 height 8
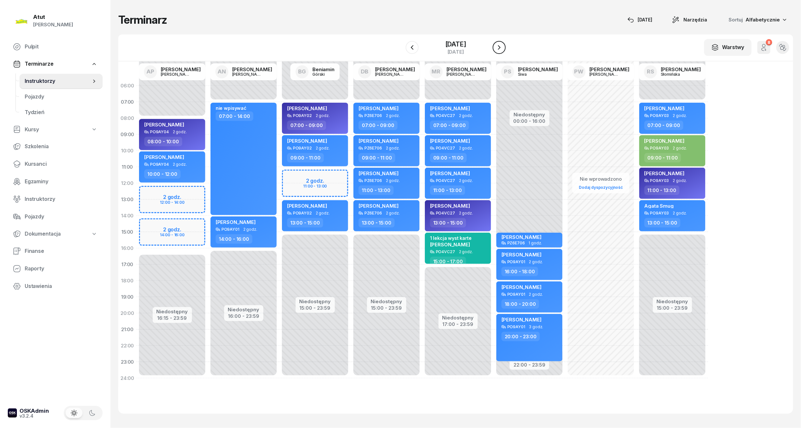
click at [499, 50] on icon "button" at bounding box center [499, 48] width 8 height 8
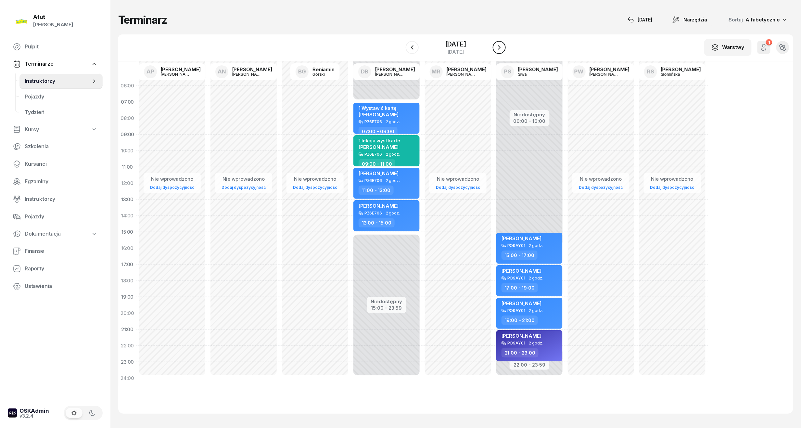
click at [499, 50] on icon "button" at bounding box center [499, 48] width 8 height 8
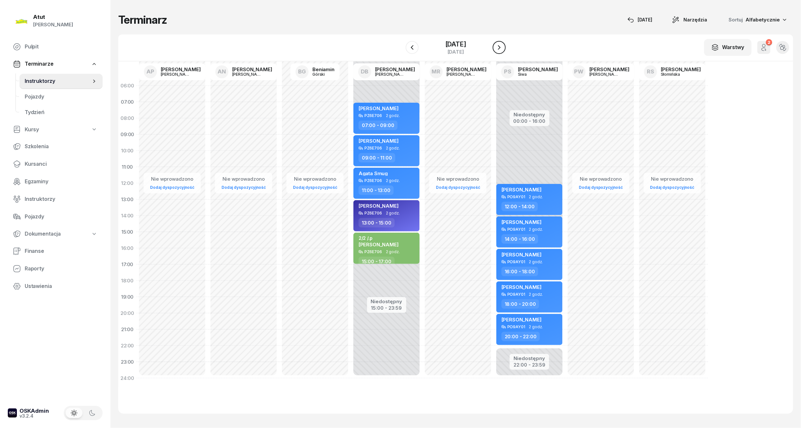
click at [499, 50] on icon "button" at bounding box center [499, 48] width 8 height 8
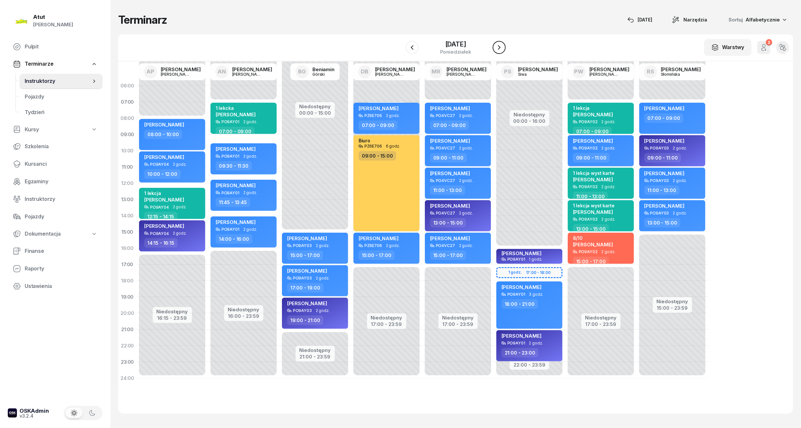
click at [499, 50] on icon "button" at bounding box center [499, 48] width 8 height 8
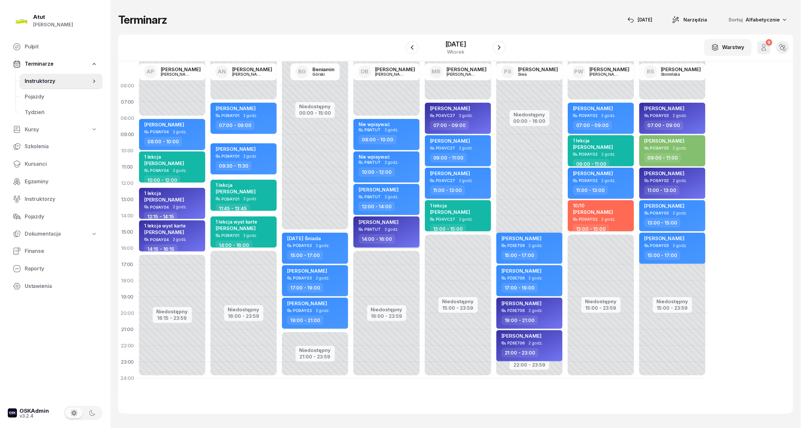
click at [409, 229] on div "P8ATUT 2 godz." at bounding box center [386, 229] width 57 height 5
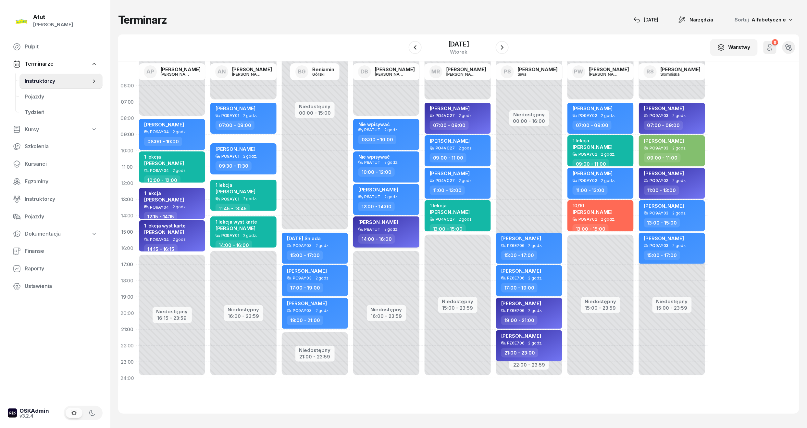
select select "14"
select select "16"
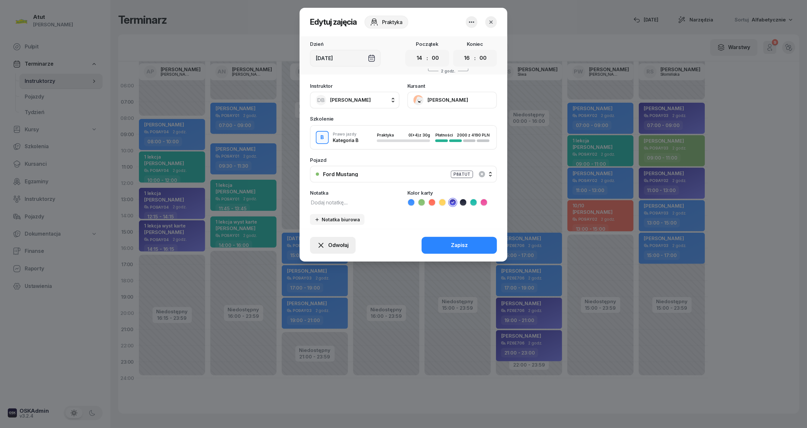
click at [319, 243] on icon "button" at bounding box center [321, 245] width 5 height 5
click at [324, 208] on div "Kursant odwołał" at bounding box center [321, 205] width 38 height 8
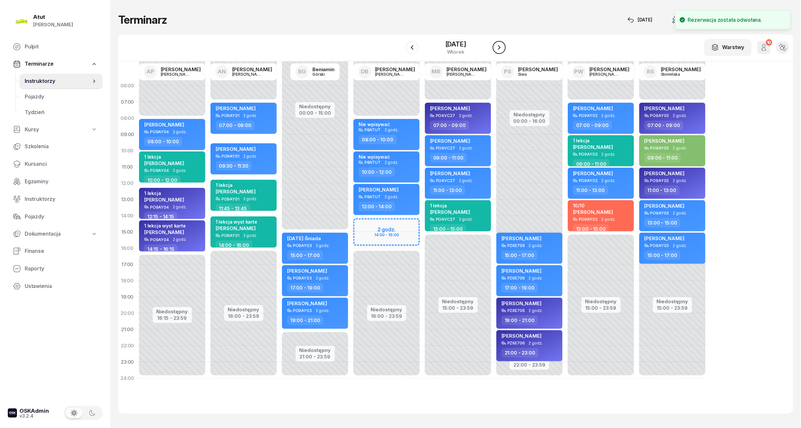
click at [500, 45] on icon "button" at bounding box center [499, 48] width 8 height 8
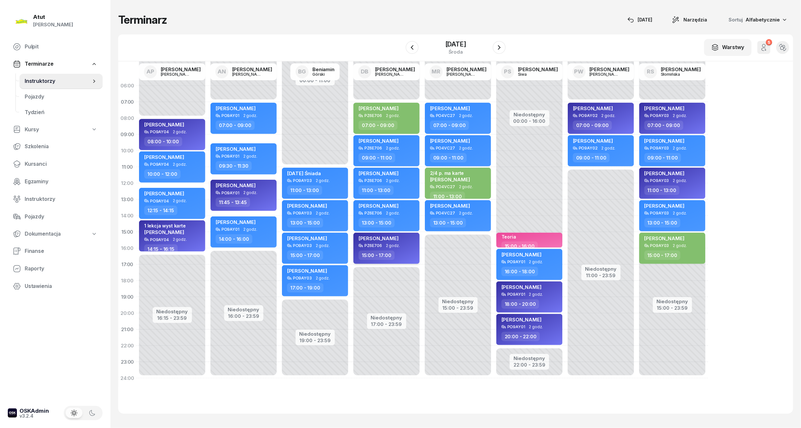
click at [402, 244] on div "PZ6E706 2 godz." at bounding box center [386, 245] width 57 height 5
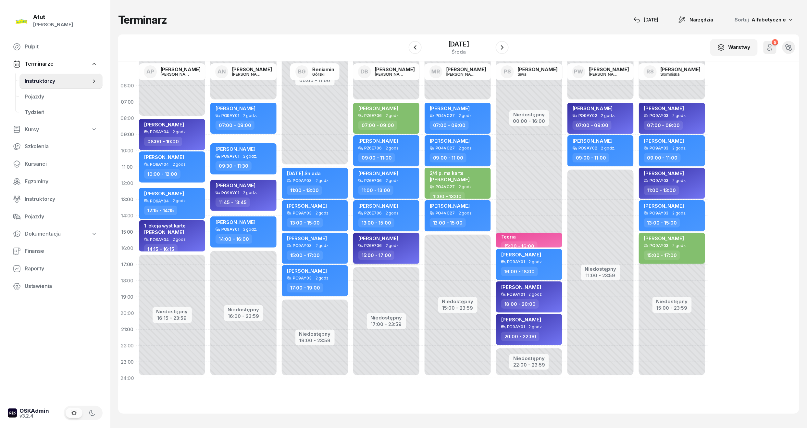
select select "15"
select select "17"
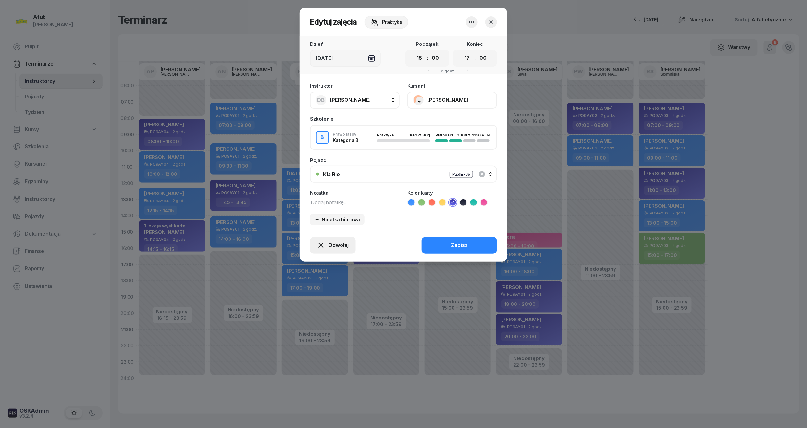
click at [323, 241] on icon "button" at bounding box center [321, 245] width 8 height 8
click at [340, 201] on link "Kursant odwołał" at bounding box center [330, 205] width 86 height 16
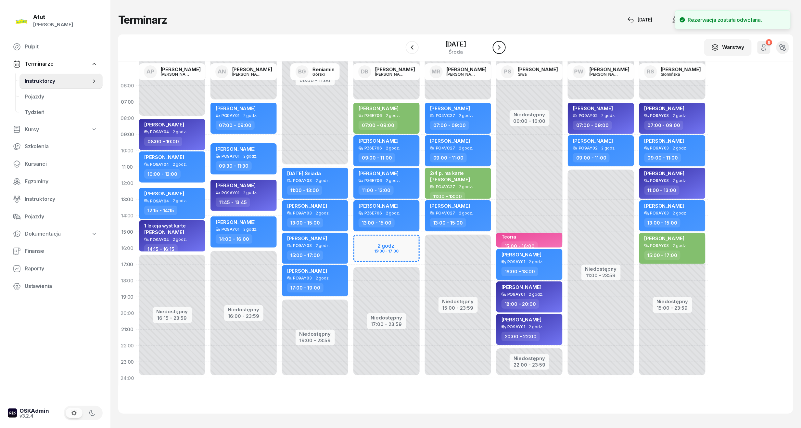
click at [497, 46] on icon "button" at bounding box center [499, 48] width 8 height 8
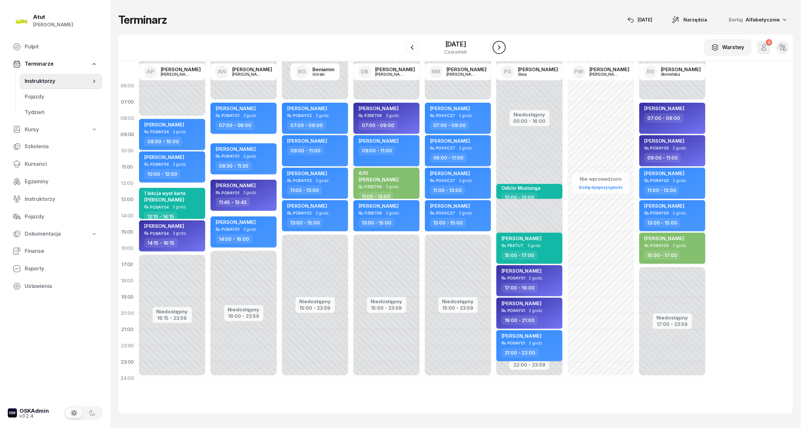
click at [497, 46] on icon "button" at bounding box center [499, 48] width 8 height 8
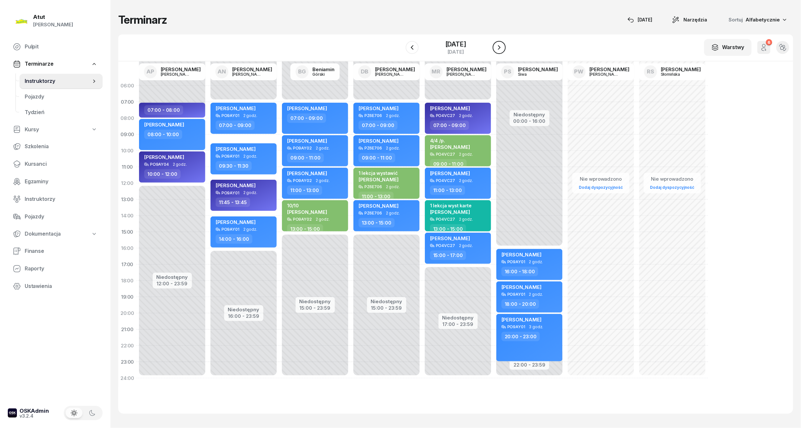
click at [497, 46] on icon "button" at bounding box center [499, 48] width 8 height 8
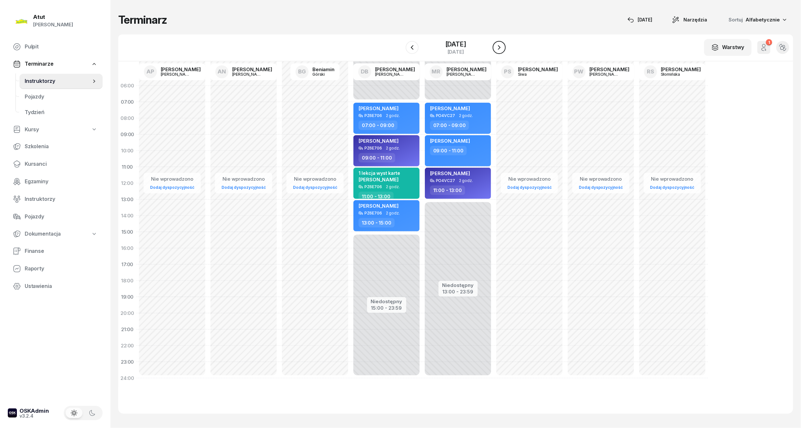
click at [497, 46] on icon "button" at bounding box center [499, 48] width 8 height 8
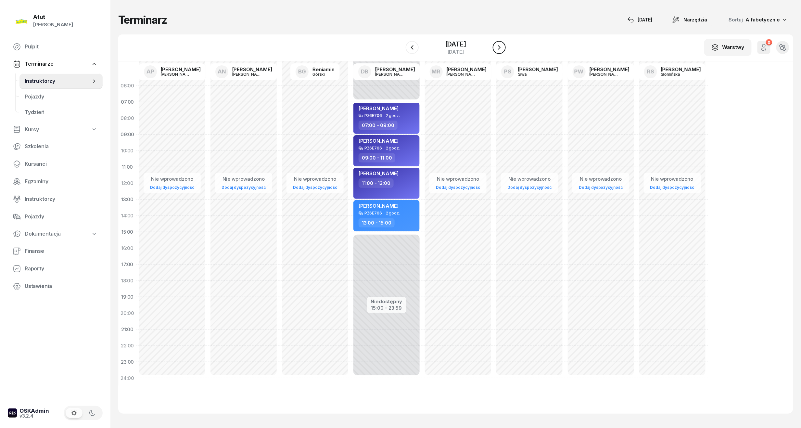
click at [497, 46] on icon "button" at bounding box center [499, 48] width 8 height 8
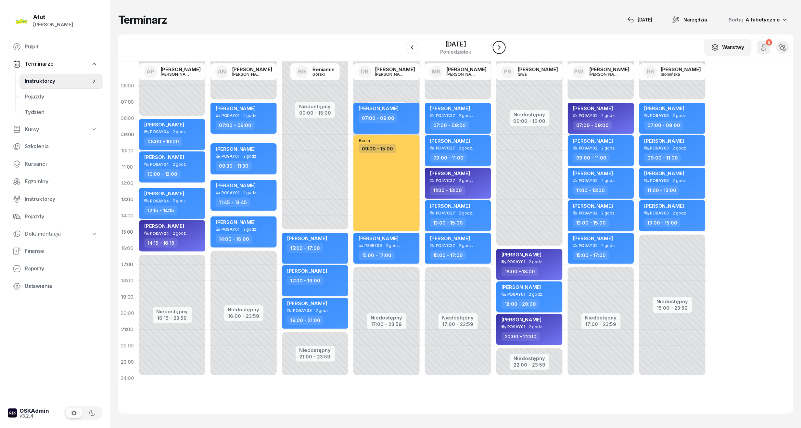
click at [497, 46] on icon "button" at bounding box center [499, 48] width 8 height 8
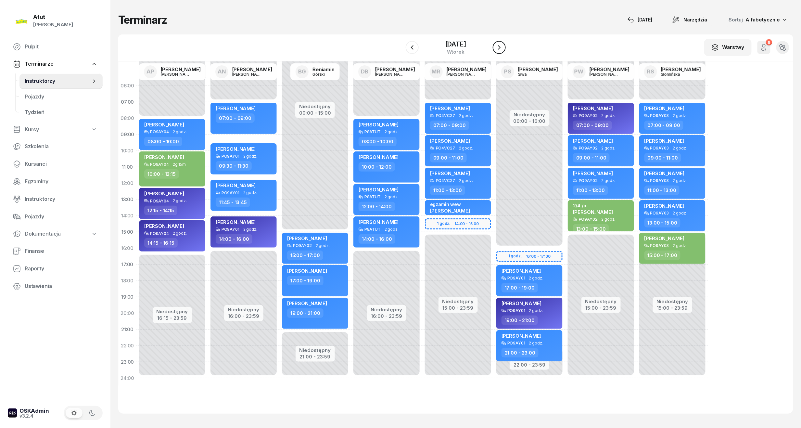
click at [497, 46] on icon "button" at bounding box center [499, 48] width 8 height 8
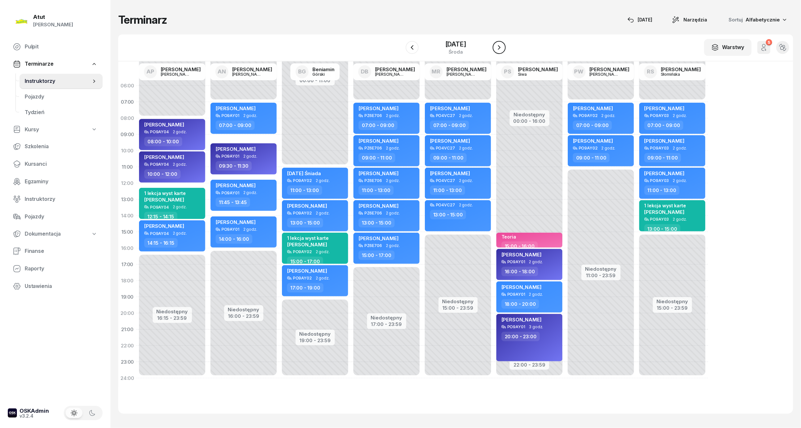
click at [497, 46] on icon "button" at bounding box center [499, 48] width 8 height 8
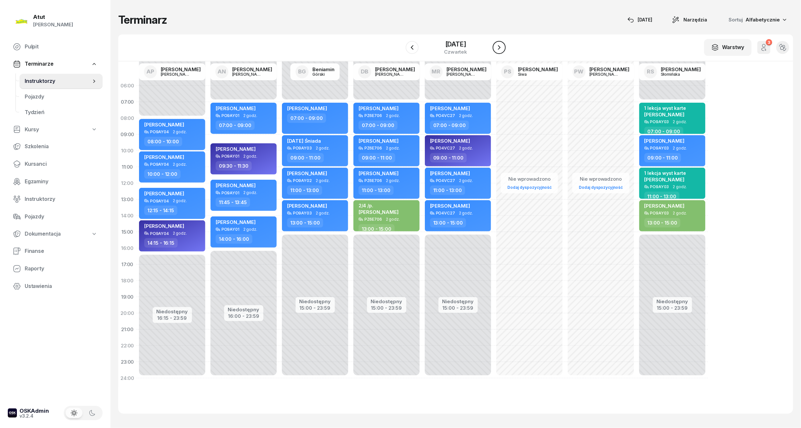
click at [497, 46] on icon "button" at bounding box center [499, 48] width 8 height 8
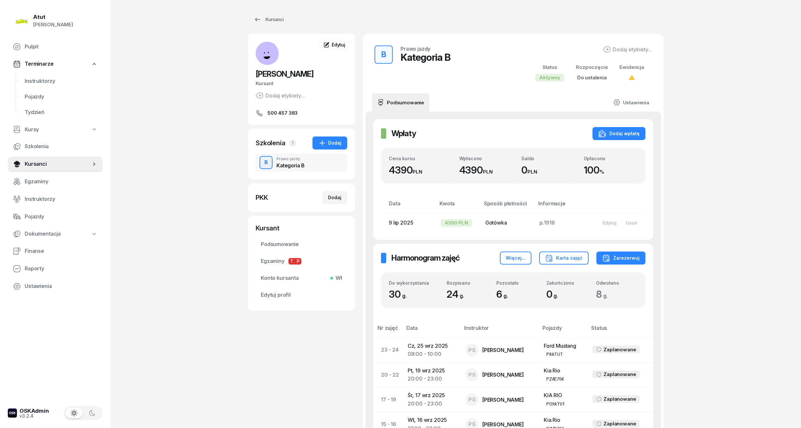
scroll to position [370, 0]
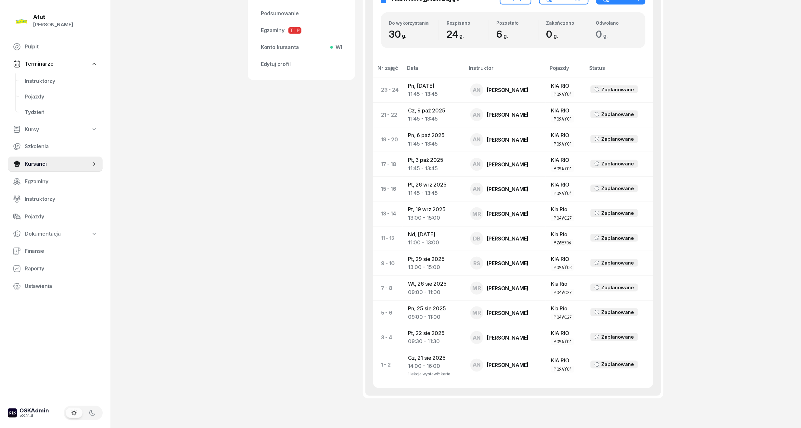
scroll to position [216, 0]
